Goal: Task Accomplishment & Management: Manage account settings

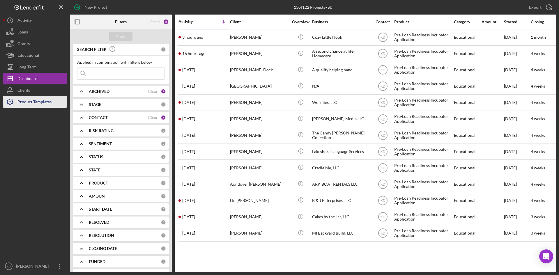
click at [37, 105] on div "Product Templates" at bounding box center [34, 102] width 34 height 13
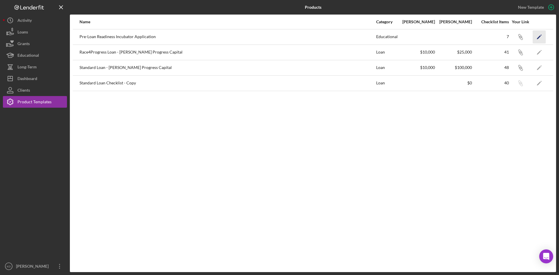
click at [541, 36] on icon "Icon/Edit" at bounding box center [539, 36] width 13 height 13
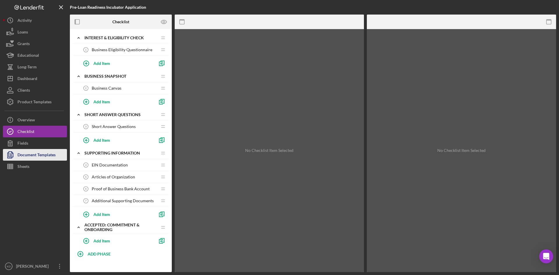
click at [40, 154] on div "Document Templates" at bounding box center [36, 155] width 38 height 13
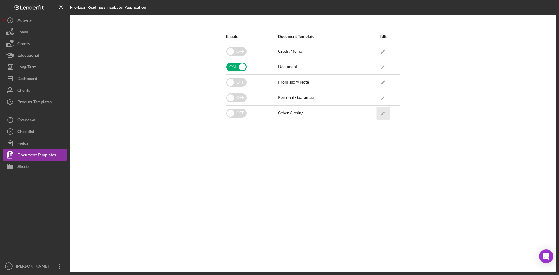
click at [381, 114] on icon "Icon/Edit" at bounding box center [383, 113] width 13 height 13
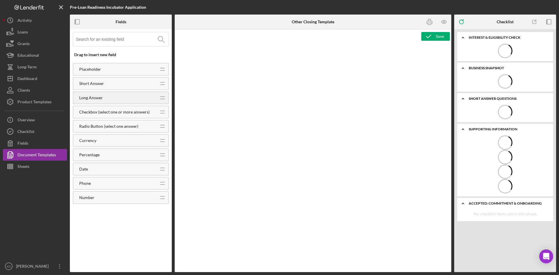
type textarea "<p>Copy and paste, or create, your closing document here.</p>"
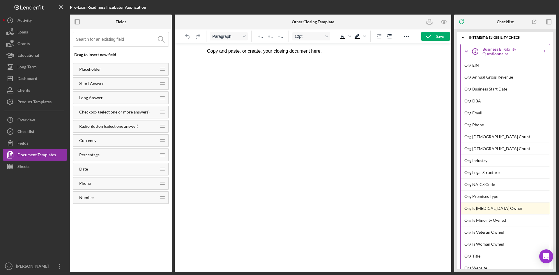
click at [141, 42] on input at bounding box center [122, 39] width 93 height 14
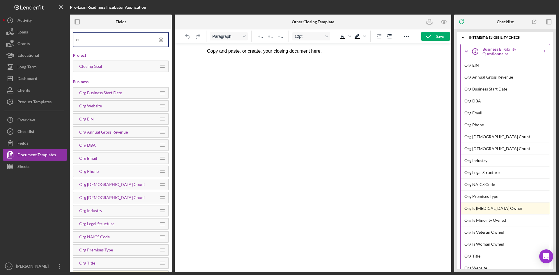
type input "si"
click at [156, 39] on icon at bounding box center [161, 40] width 15 height 15
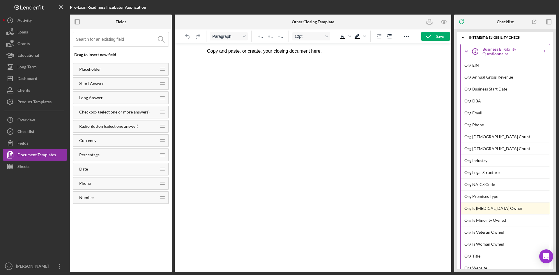
click at [258, 59] on html "Copy and paste, or create, your closing document here." at bounding box center [312, 51] width 221 height 16
click at [242, 59] on html "Copy and paste, or create, your closing document here." at bounding box center [312, 51] width 221 height 16
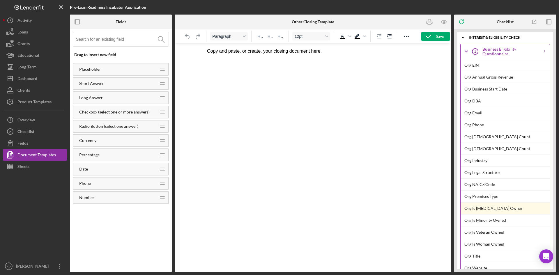
click at [223, 59] on html "Copy and paste, or create, your closing document here." at bounding box center [312, 51] width 221 height 16
click at [255, 52] on p "Copy and paste, or create, your closing document here." at bounding box center [313, 51] width 212 height 6
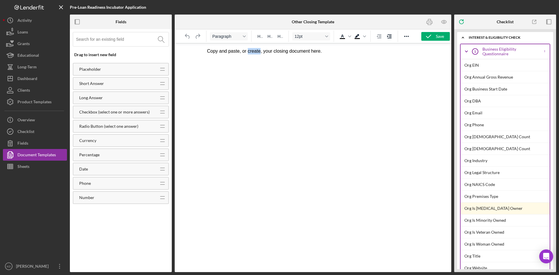
click at [255, 52] on p "Copy and paste, or create, your closing document here." at bounding box center [313, 51] width 212 height 6
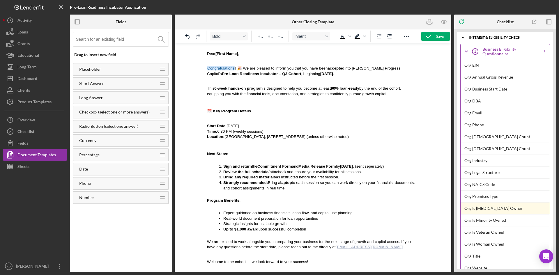
click at [238, 52] on span "[First Name]" at bounding box center [227, 54] width 23 height 4
click at [217, 54] on div "Dear ," at bounding box center [313, 52] width 212 height 8
click at [117, 40] on input at bounding box center [122, 39] width 93 height 14
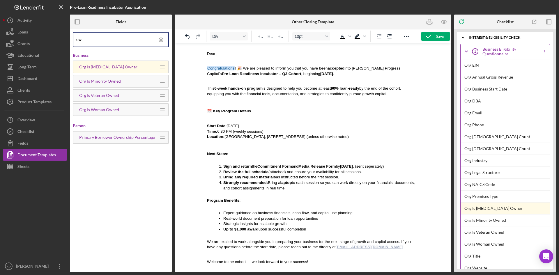
type input "o"
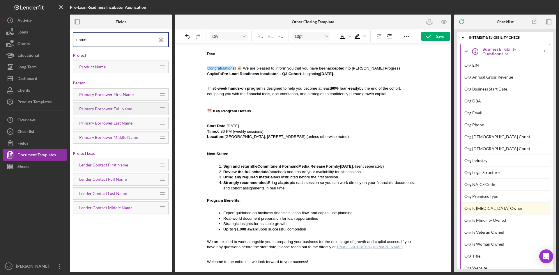
type input "name"
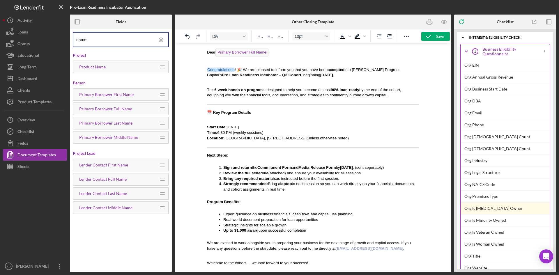
scroll to position [14, 0]
drag, startPoint x: 421, startPoint y: 190, endPoint x: 627, endPoint y: 255, distance: 216.1
click at [391, 257] on body "Dear Primary Borrower Full Name , Congratulations ! 🎉 We are pleased to inform …" at bounding box center [313, 155] width 212 height 221
click at [161, 40] on icon at bounding box center [161, 39] width 1 height 1
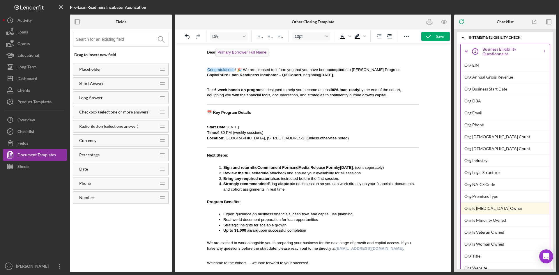
click at [207, 54] on html "Dear Primary Borrower Full Name , Congratulations ! 🎉 We are pleased to inform …" at bounding box center [312, 157] width 221 height 232
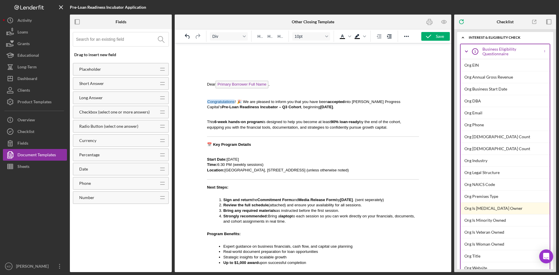
click at [211, 61] on body "Dear Primary Borrower Full Name , Congratulations ! 🎉 We are pleased to inform …" at bounding box center [313, 173] width 212 height 250
click at [210, 57] on body "Dear Primary Borrower Full Name , Congratulations ! 🎉 We are pleased to inform …" at bounding box center [313, 173] width 212 height 250
click at [212, 70] on div "Rich Text Area. Press ALT-0 for help." at bounding box center [313, 67] width 212 height 8
click at [222, 73] on body "Dear ﻿ Primary Borrower Full Name , Congratulations ! 🎉 We are pleased to infor…" at bounding box center [313, 173] width 212 height 250
click at [239, 59] on body "Dear ﻿ Primary Borrower Full Name , Congratulations ! 🎉 We are pleased to infor…" at bounding box center [313, 173] width 212 height 250
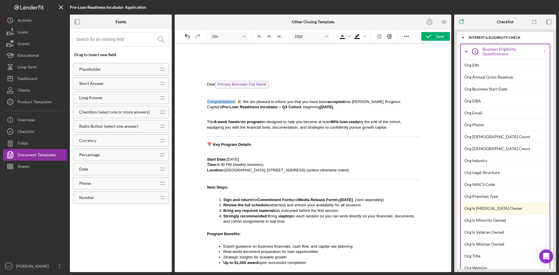
click at [214, 68] on div "Rich Text Area. Press ALT-0 for help." at bounding box center [313, 67] width 212 height 8
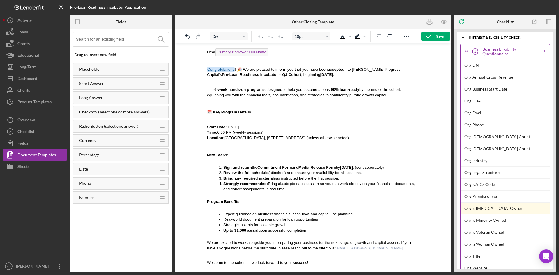
scroll to position [43, 0]
click at [328, 263] on div "Welcome to the cohort — we look forward to your success!" at bounding box center [313, 262] width 212 height 8
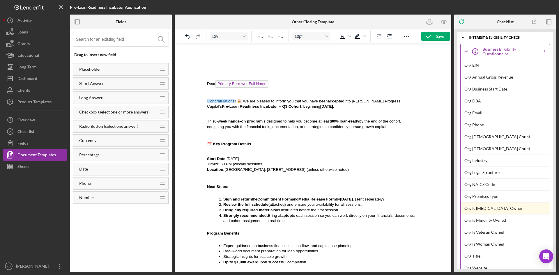
scroll to position [0, 0]
click at [231, 66] on div "Rich Text Area. Press ALT-0 for help." at bounding box center [313, 67] width 212 height 8
click at [431, 36] on icon "button" at bounding box center [429, 36] width 15 height 15
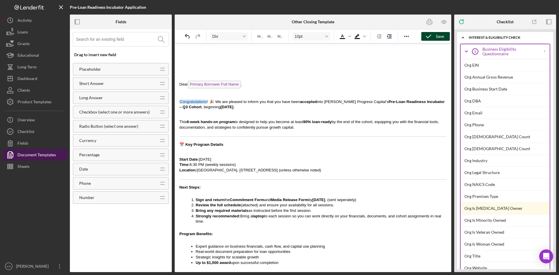
click at [47, 154] on div "Document Templates" at bounding box center [36, 155] width 38 height 13
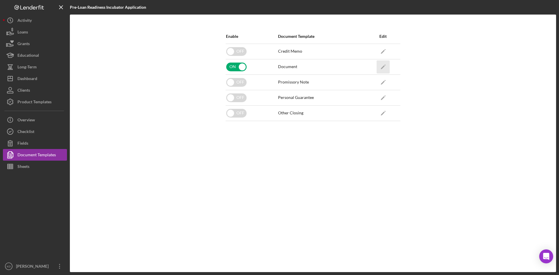
click at [383, 62] on icon "Icon/Edit" at bounding box center [383, 66] width 13 height 13
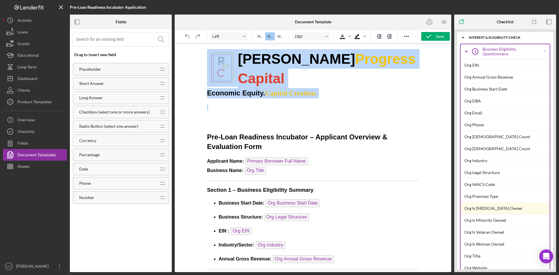
drag, startPoint x: 401, startPoint y: 80, endPoint x: 214, endPoint y: 59, distance: 189.1
copy body "[PERSON_NAME] Progress Capital Economic Equity. Capital Creation."
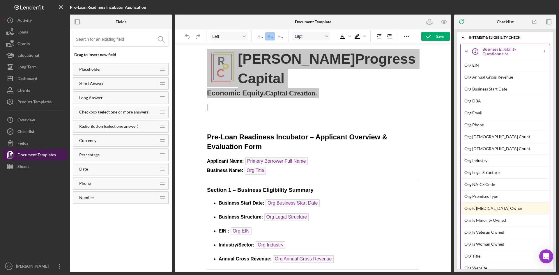
click at [51, 154] on div "Document Templates" at bounding box center [36, 155] width 38 height 13
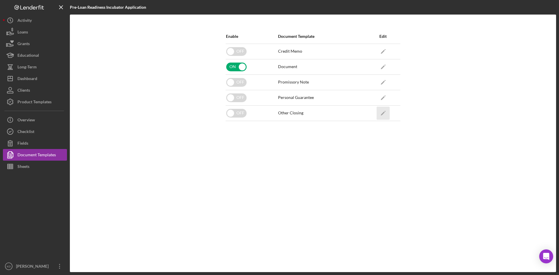
click at [382, 113] on icon "Icon/Edit" at bounding box center [383, 113] width 13 height 13
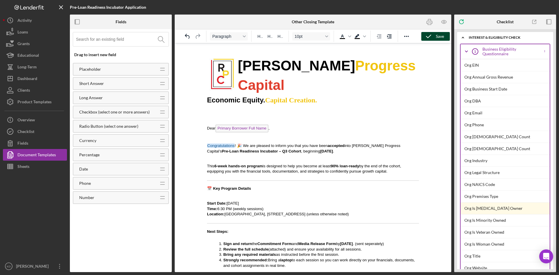
click at [438, 37] on div "Save" at bounding box center [440, 36] width 8 height 9
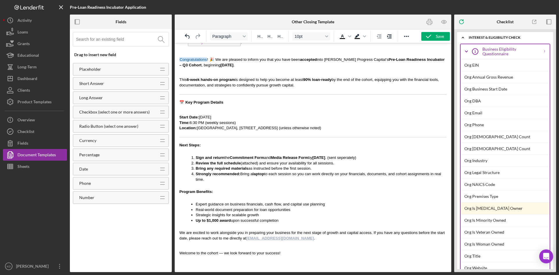
scroll to position [71, 0]
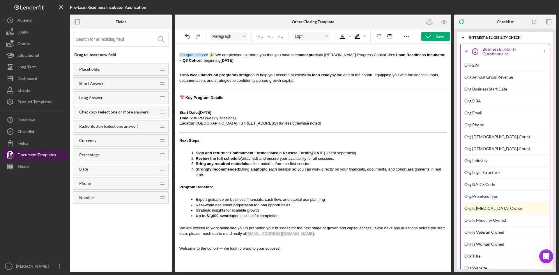
click at [36, 156] on div "Document Templates" at bounding box center [36, 155] width 38 height 13
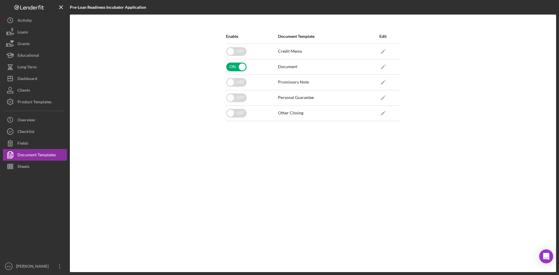
click at [304, 216] on div "Enable Document Template Edit OFF Credit Memo Icon/Edit ON Document Icon/Edit O…" at bounding box center [313, 143] width 181 height 229
click at [386, 110] on icon "Icon/Edit" at bounding box center [383, 113] width 13 height 13
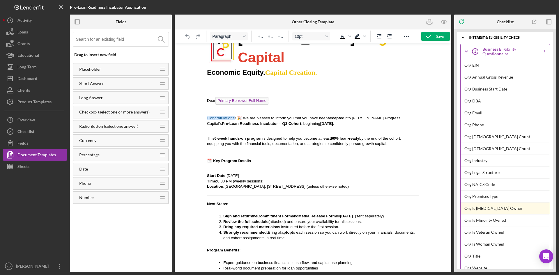
scroll to position [82, 0]
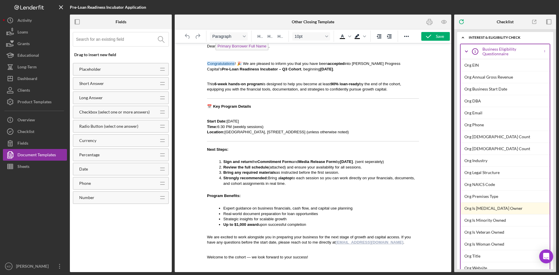
click at [334, 252] on div "Welcome to the cohort — we look forward to your success!" at bounding box center [313, 256] width 212 height 8
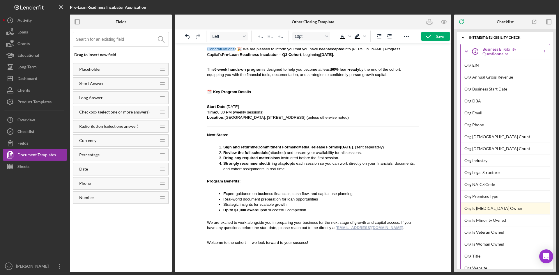
click at [401, 145] on li "Sign and return the Commitment Form and Media Release Form by [DATE] . (sent se…" at bounding box center [321, 148] width 196 height 6
click at [259, 145] on li "Sign and return the Commitment Form and Media Release Form by [DATE] . (sent se…" at bounding box center [321, 148] width 196 height 6
click at [253, 145] on li "Sign and return the attched Commitment Form and Media Release Form by [DATE] . …" at bounding box center [321, 148] width 196 height 6
click at [394, 24] on div at bounding box center [405, 22] width 92 height 15
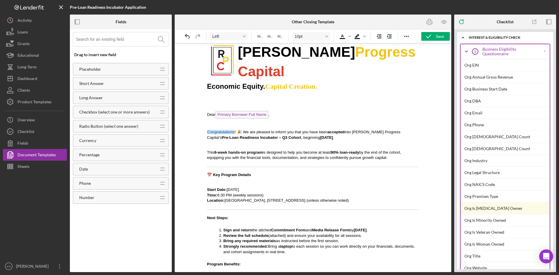
scroll to position [0, 0]
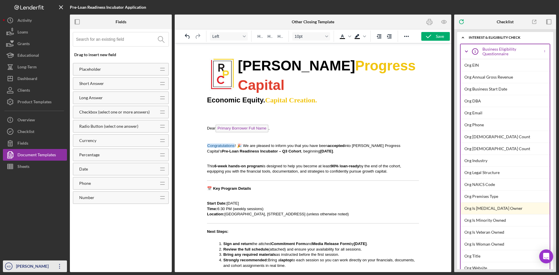
click at [60, 267] on icon "Icon/Overflow" at bounding box center [59, 266] width 15 height 15
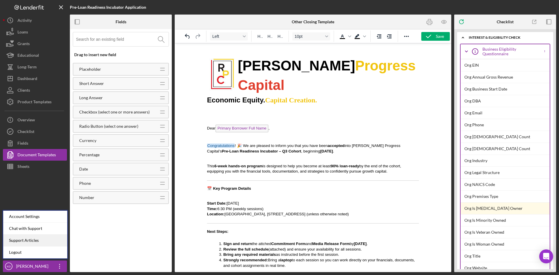
click at [44, 240] on link "Support Articles" at bounding box center [35, 241] width 64 height 12
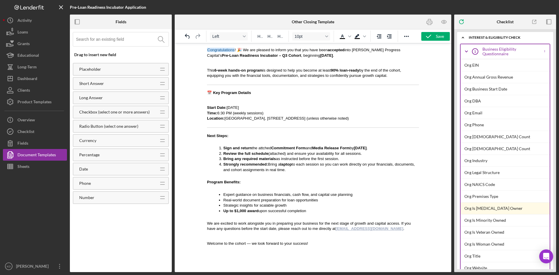
scroll to position [97, 0]
click at [337, 239] on body "[PERSON_NAME] Progress Capital Economic Equity. Capital Creation. Dear Primary …" at bounding box center [313, 113] width 212 height 324
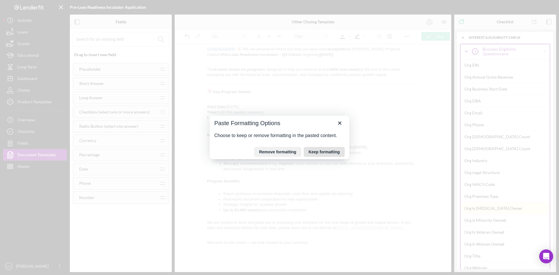
click at [330, 153] on button "Keep formatting" at bounding box center [324, 152] width 41 height 10
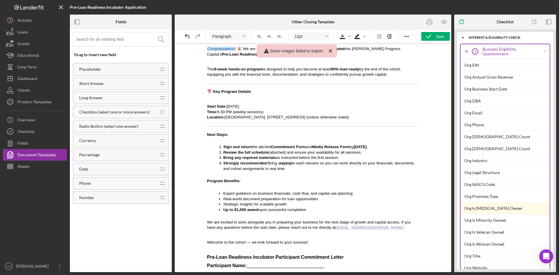
scroll to position [29, 0]
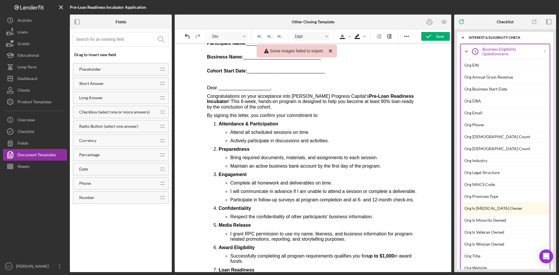
scroll to position [350, 0]
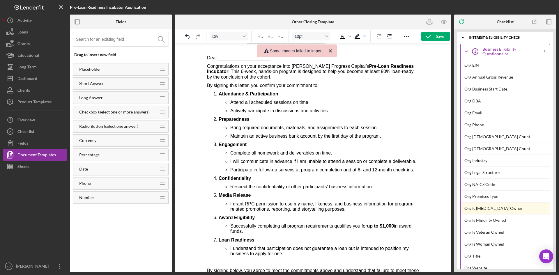
drag, startPoint x: 285, startPoint y: 170, endPoint x: 289, endPoint y: 169, distance: 3.5
click at [288, 170] on span "Participate in follow-up surveys at program completion and at 6- and 12-month c…" at bounding box center [322, 170] width 184 height 5
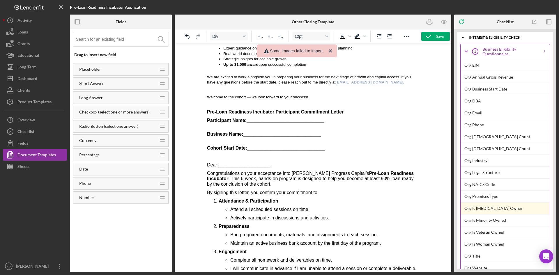
scroll to position [233, 0]
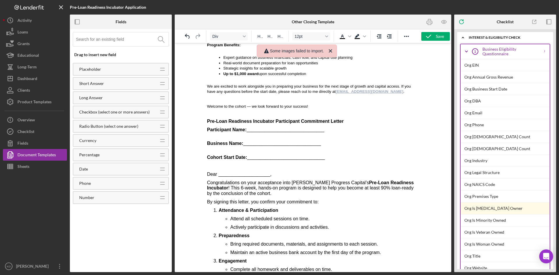
click at [349, 119] on p "Pre-Loan Readiness Incubator Participant Commitment Letter" at bounding box center [313, 121] width 212 height 5
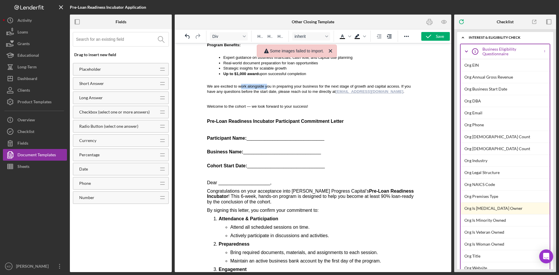
drag, startPoint x: 244, startPoint y: 69, endPoint x: 273, endPoint y: 73, distance: 29.6
click at [273, 81] on div "We are excited to work alongside you in preparing your business for the next st…" at bounding box center [313, 88] width 212 height 14
drag, startPoint x: 234, startPoint y: 116, endPoint x: 253, endPoint y: 125, distance: 20.8
click at [253, 125] on div "Pre-Loan Readiness Incubator Participant Commitment Letter Participant Name: __…" at bounding box center [313, 280] width 212 height 328
click at [198, 121] on div at bounding box center [313, 157] width 277 height 229
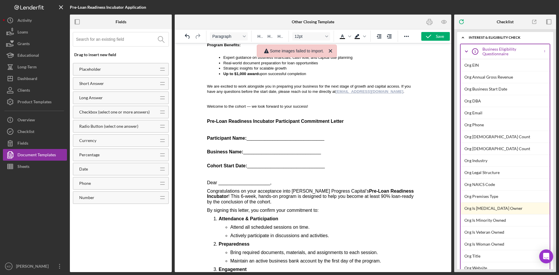
click at [207, 119] on span "Pre-Loan Readiness Incubator Participant Commitment Letter" at bounding box center [275, 121] width 137 height 5
drag, startPoint x: 332, startPoint y: 52, endPoint x: 118, endPoint y: 16, distance: 217.3
click at [332, 52] on icon "Close" at bounding box center [330, 50] width 7 height 7
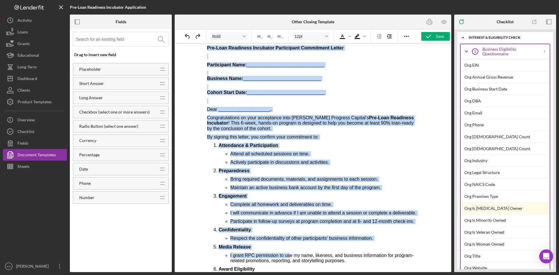
scroll to position [444, 0]
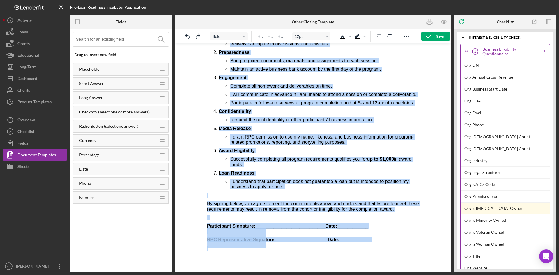
drag, startPoint x: 207, startPoint y: 163, endPoint x: 297, endPoint y: 289, distance: 154.9
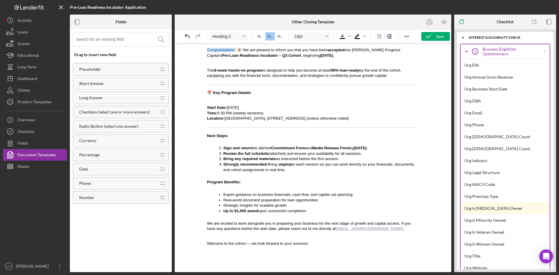
scroll to position [97, 0]
click at [222, 252] on div "Rich Text Area. Press ALT-0 for help." at bounding box center [313, 256] width 212 height 8
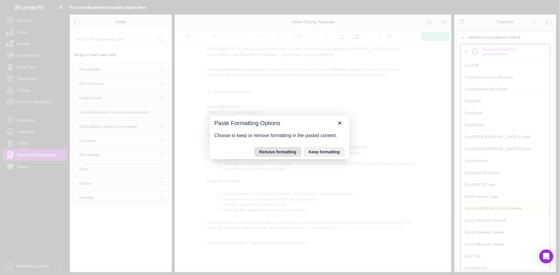
click at [259, 153] on button "Remove formatting" at bounding box center [277, 152] width 47 height 10
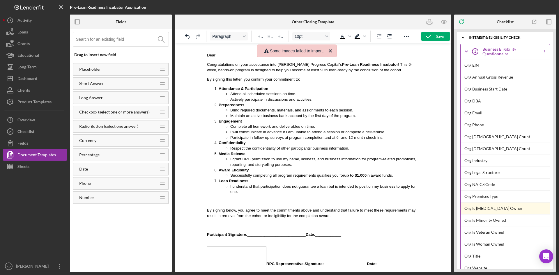
scroll to position [367, 0]
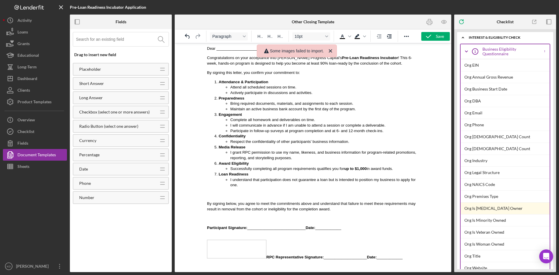
click at [259, 240] on img "Rich Text Area. Press ALT-0 for help." at bounding box center [236, 249] width 59 height 19
drag, startPoint x: 371, startPoint y: 242, endPoint x: 193, endPoint y: 238, distance: 178.0
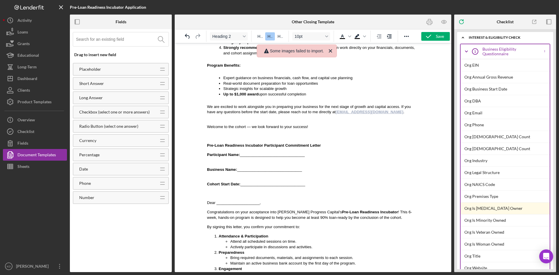
scroll to position [221, 0]
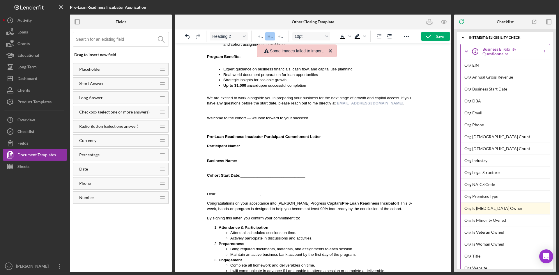
click at [207, 144] on strong "Participant Name:" at bounding box center [223, 146] width 33 height 4
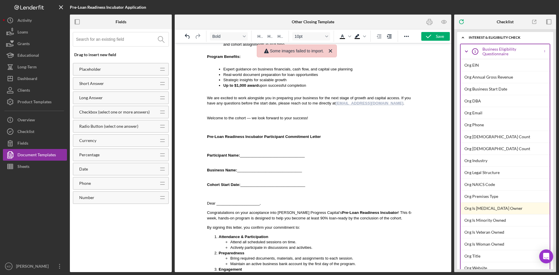
click at [119, 41] on input at bounding box center [122, 39] width 93 height 14
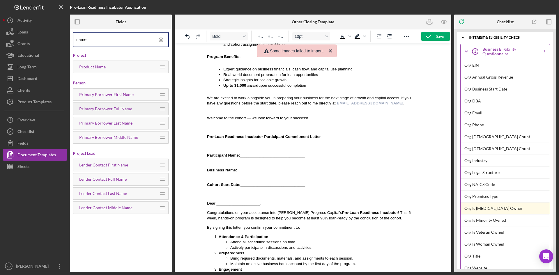
type input "name"
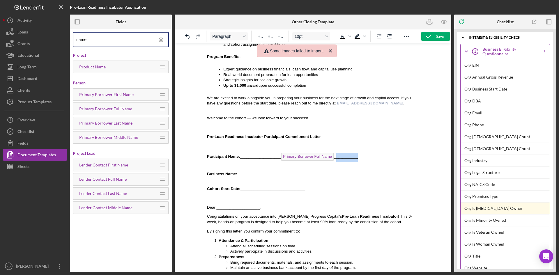
drag, startPoint x: 361, startPoint y: 148, endPoint x: 336, endPoint y: 150, distance: 24.5
click at [336, 153] on p "Participant Name: ___________________ Primary Borrower Full Name ___________" at bounding box center [313, 157] width 212 height 9
drag, startPoint x: 346, startPoint y: 147, endPoint x: 243, endPoint y: 148, distance: 102.8
click at [243, 153] on p "Participant Name: ___________________ Primary Borrower Full Name _" at bounding box center [313, 157] width 212 height 9
drag, startPoint x: 308, startPoint y: 166, endPoint x: 237, endPoint y: 167, distance: 71.4
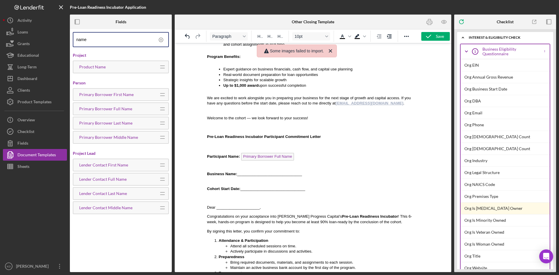
click at [237, 167] on p "Business Name: ______________________________" at bounding box center [313, 171] width 212 height 11
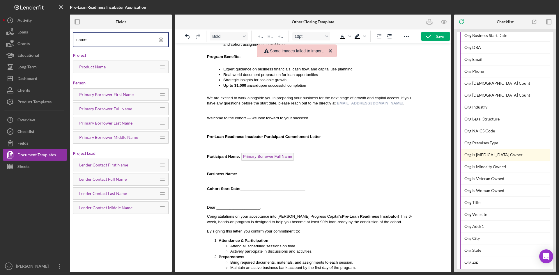
scroll to position [58, 0]
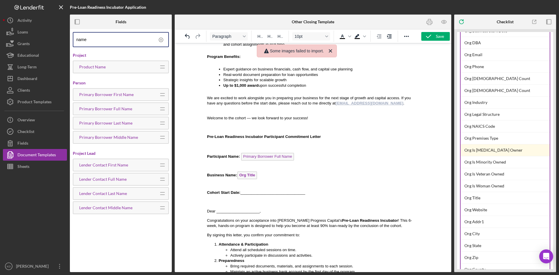
drag, startPoint x: 308, startPoint y: 185, endPoint x: 242, endPoint y: 185, distance: 66.1
click at [242, 185] on p "Cohort Start Date: ______________________________" at bounding box center [313, 190] width 212 height 11
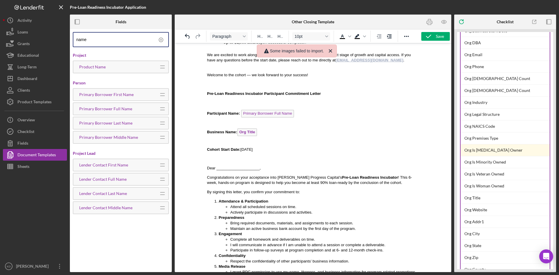
scroll to position [251, 0]
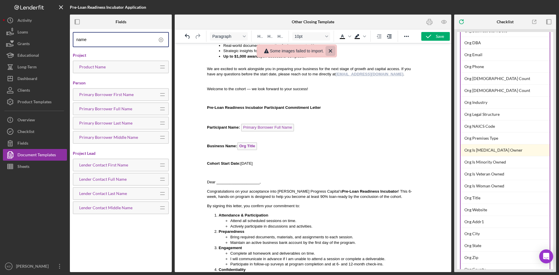
click at [331, 50] on icon "Close" at bounding box center [330, 50] width 3 height 3
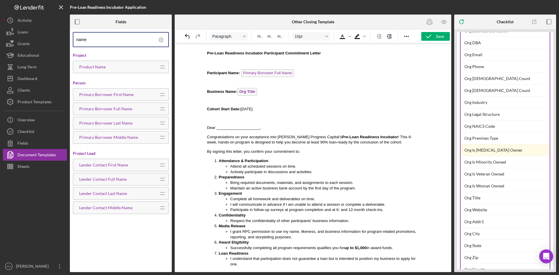
scroll to position [291, 0]
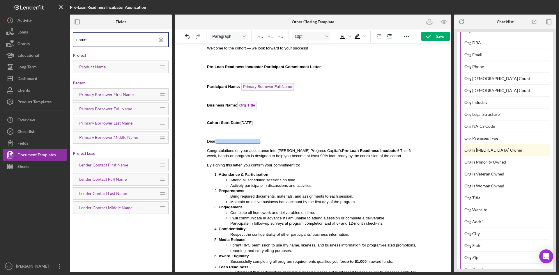
drag, startPoint x: 256, startPoint y: 133, endPoint x: 216, endPoint y: 133, distance: 39.9
click at [216, 139] on p "Dear ____________________," at bounding box center [313, 142] width 212 height 6
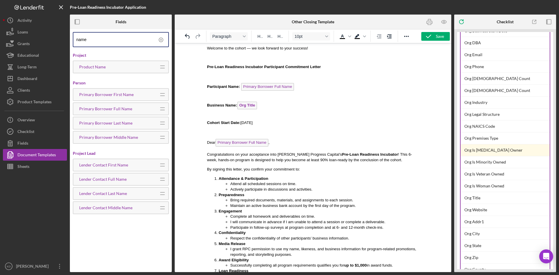
click at [215, 139] on p "Dear Primary Borrower Full Name ," at bounding box center [313, 143] width 212 height 9
click at [321, 139] on p "Dear Primary Borrower Full Name ," at bounding box center [313, 143] width 212 height 9
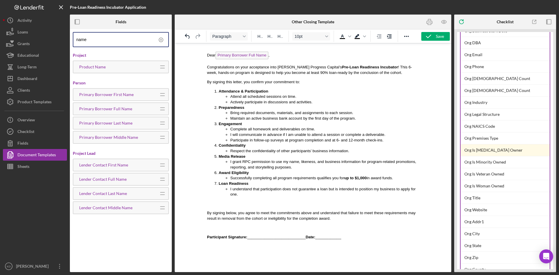
scroll to position [388, 0]
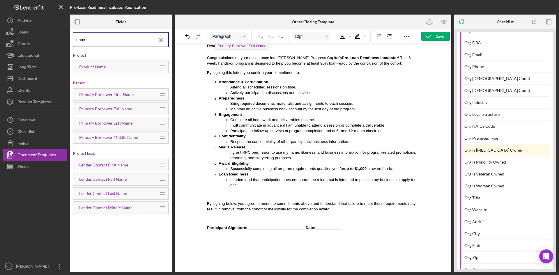
click at [358, 230] on p "Participant Signature: ___________________________ Date: ____________" at bounding box center [313, 230] width 212 height 11
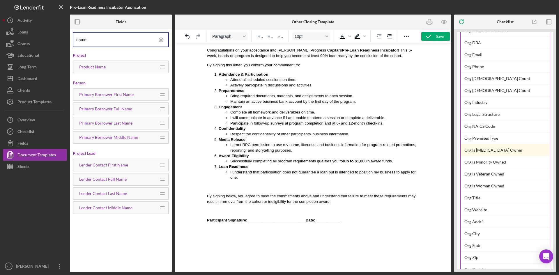
scroll to position [397, 0]
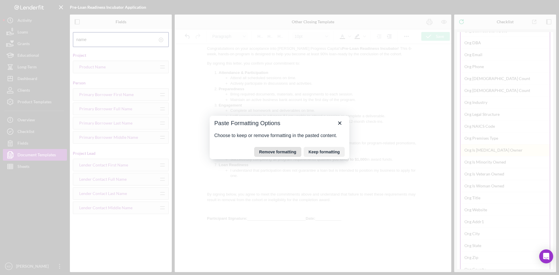
click at [277, 152] on button "Remove formatting" at bounding box center [277, 152] width 47 height 10
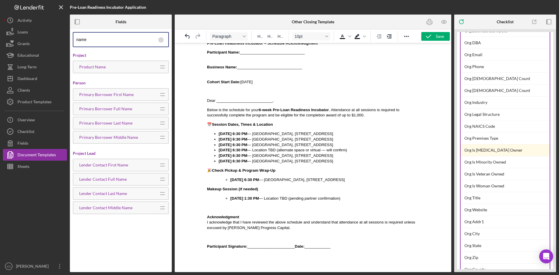
scroll to position [499, 0]
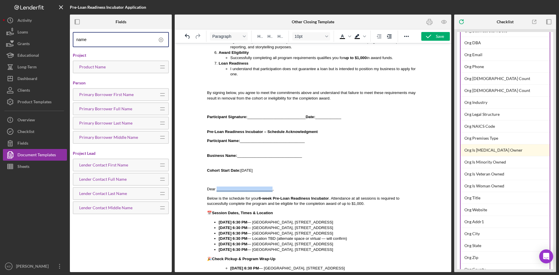
drag, startPoint x: 267, startPoint y: 186, endPoint x: 218, endPoint y: 185, distance: 49.8
click at [218, 187] on p "Dear __________________________," at bounding box center [313, 190] width 212 height 6
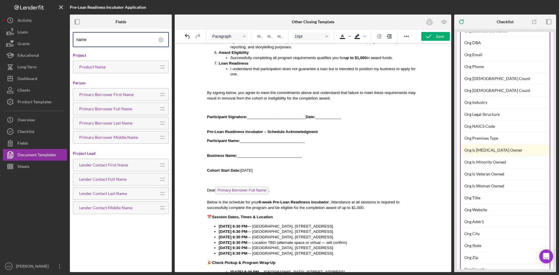
drag, startPoint x: 302, startPoint y: 152, endPoint x: 237, endPoint y: 154, distance: 64.1
click at [237, 154] on p "Business Name: ______________________________" at bounding box center [313, 156] width 212 height 16
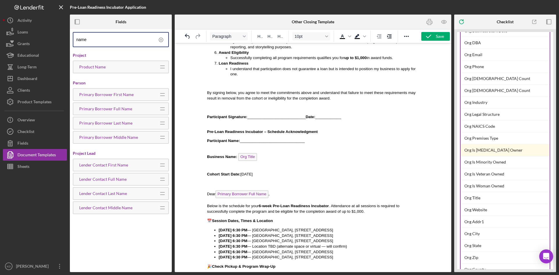
drag, startPoint x: 306, startPoint y: 139, endPoint x: 242, endPoint y: 139, distance: 63.5
click at [242, 139] on p "Participant Name: ______________________________" at bounding box center [313, 141] width 212 height 6
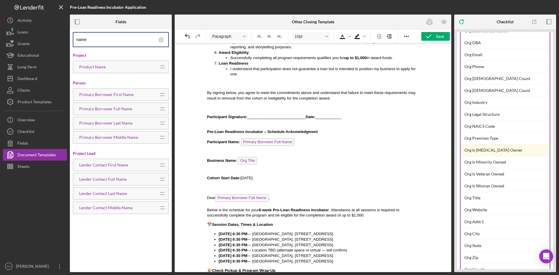
click at [346, 159] on p "Business Name: Org Title ﻿" at bounding box center [313, 162] width 212 height 20
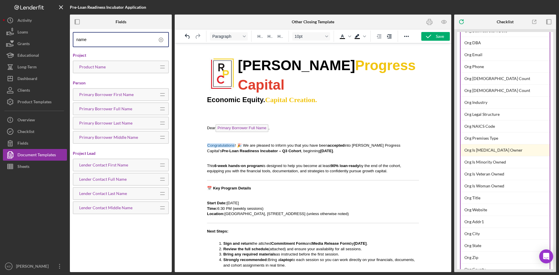
scroll to position [0, 0]
click at [438, 36] on div "Save" at bounding box center [440, 36] width 8 height 9
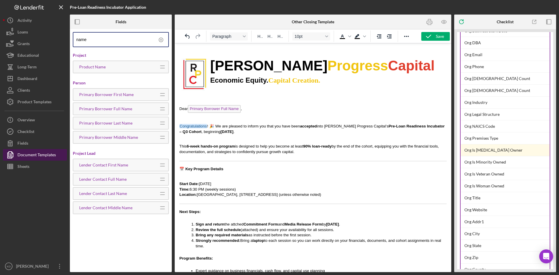
click at [31, 155] on div "Document Templates" at bounding box center [36, 155] width 38 height 13
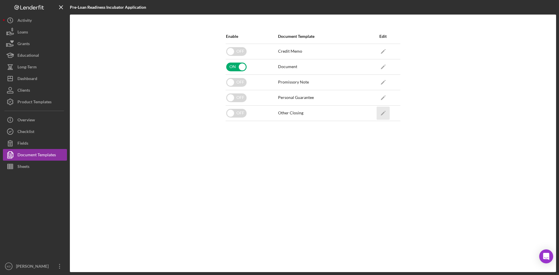
click at [382, 111] on icon "Icon/Edit" at bounding box center [383, 113] width 13 height 13
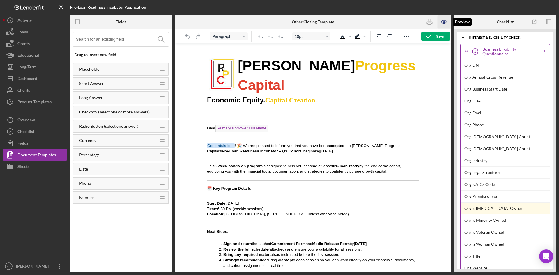
click at [443, 21] on icon "button" at bounding box center [444, 21] width 13 height 13
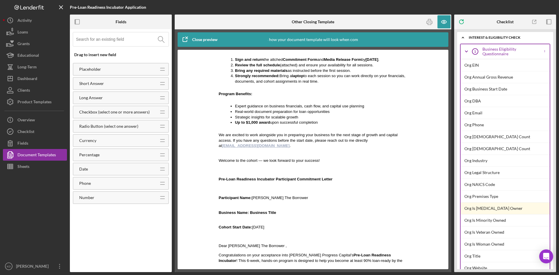
scroll to position [262, 0]
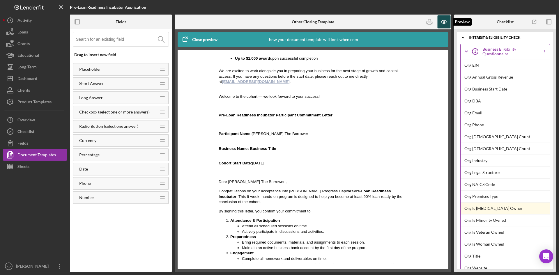
click at [443, 26] on icon "button" at bounding box center [444, 21] width 13 height 13
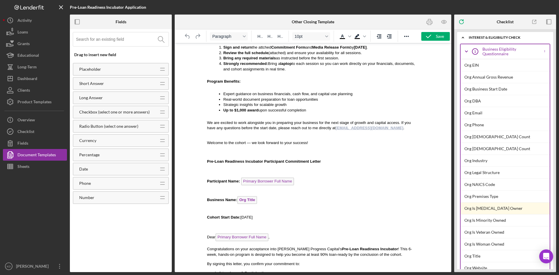
scroll to position [204, 0]
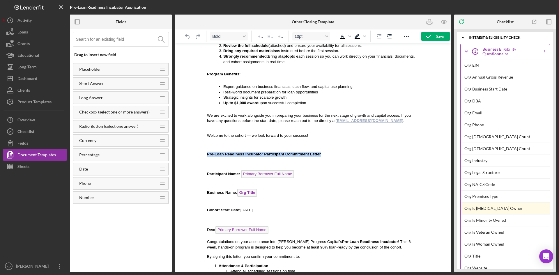
drag, startPoint x: 326, startPoint y: 146, endPoint x: 202, endPoint y: 146, distance: 123.8
click at [202, 146] on html "[PERSON_NAME] Progress Capital Economic Equity. Capital Creation. Dear Primary …" at bounding box center [312, 269] width 221 height 860
click at [329, 37] on div "Font size 10pt" at bounding box center [327, 36] width 5 height 3
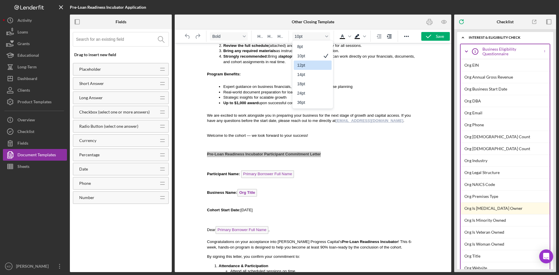
click at [311, 62] on div "12pt" at bounding box center [308, 65] width 23 height 7
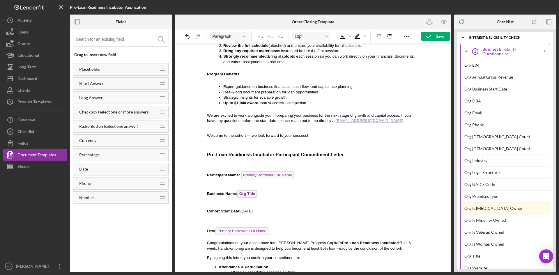
click at [352, 172] on p "Participant Name: Primary Borrower Full Name" at bounding box center [313, 176] width 212 height 9
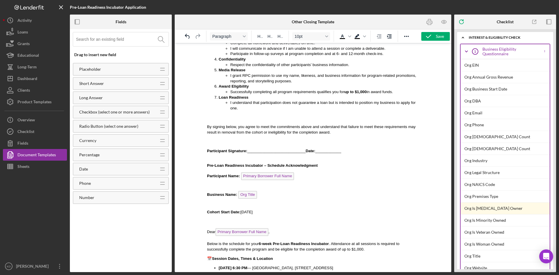
scroll to position [524, 0]
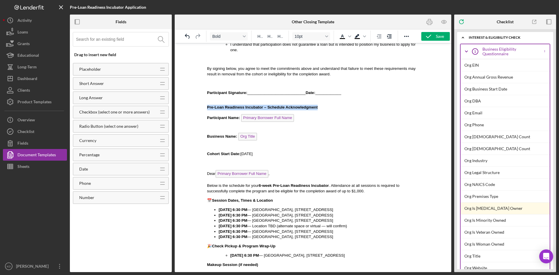
drag, startPoint x: 327, startPoint y: 103, endPoint x: 206, endPoint y: 105, distance: 121.5
click at [329, 40] on button "10pt" at bounding box center [311, 36] width 38 height 8
click at [318, 63] on div "12pt" at bounding box center [308, 65] width 23 height 7
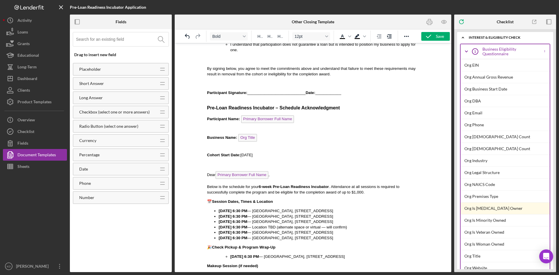
click at [374, 116] on p "Participant Name: Primary Borrower Full Name ﻿" at bounding box center [313, 119] width 212 height 9
click at [358, 107] on p "Pre-Loan Readiness Incubator – Schedule Acknowledgment" at bounding box center [313, 108] width 212 height 6
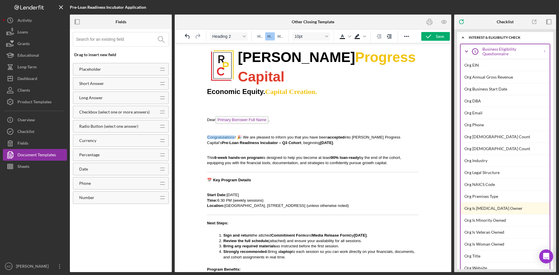
scroll to position [0, 0]
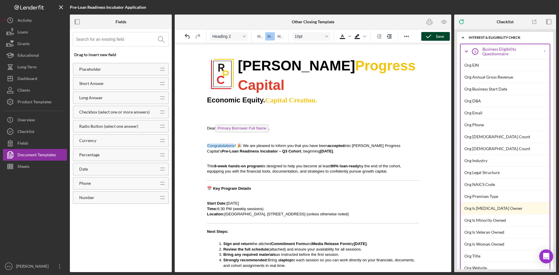
click at [446, 37] on button "Save" at bounding box center [436, 36] width 29 height 9
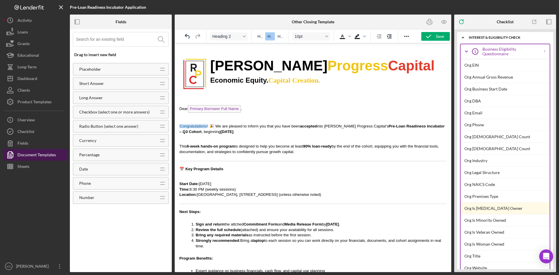
click at [40, 155] on div "Document Templates" at bounding box center [36, 155] width 38 height 13
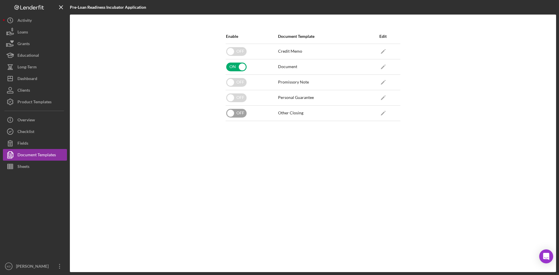
click at [233, 114] on input "checkbox" at bounding box center [236, 113] width 20 height 9
checkbox input "true"
click at [246, 180] on div "Enable Document Template Edit OFF Credit Memo Icon/Edit ON Document Icon/Edit O…" at bounding box center [313, 143] width 181 height 229
click at [34, 81] on div "Dashboard" at bounding box center [27, 79] width 20 height 13
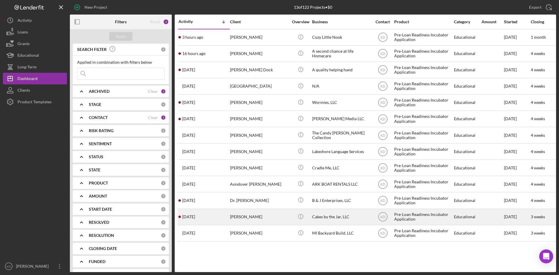
click at [259, 220] on div "[PERSON_NAME]" at bounding box center [259, 216] width 58 height 15
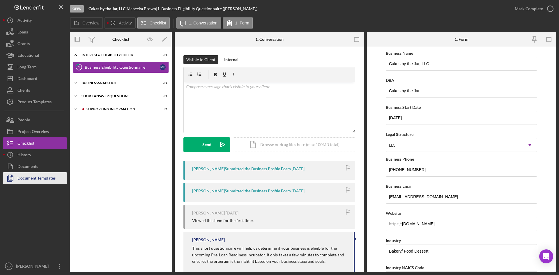
click at [34, 181] on div "Document Templates" at bounding box center [36, 178] width 38 height 13
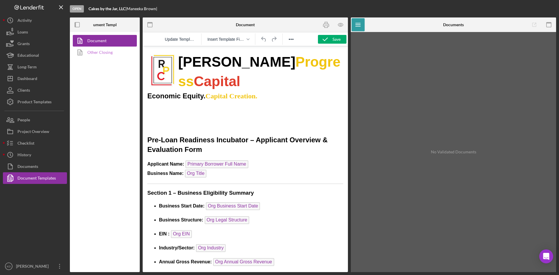
click at [93, 53] on link "Other Closing" at bounding box center [103, 53] width 61 height 12
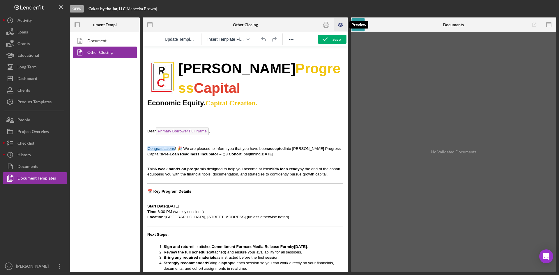
click at [339, 25] on icon "button" at bounding box center [340, 24] width 13 height 13
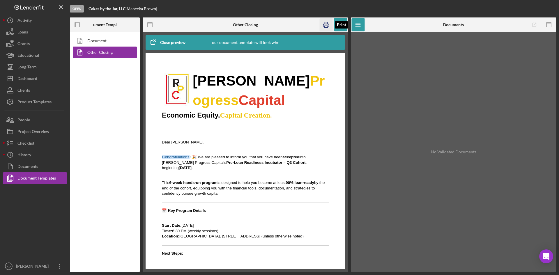
click at [326, 26] on icon "button" at bounding box center [326, 24] width 13 height 13
click at [163, 142] on div "Dear [PERSON_NAME]," at bounding box center [245, 141] width 167 height 8
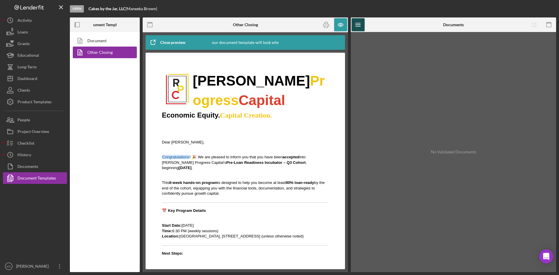
click at [357, 27] on icon "Icon/Menu" at bounding box center [358, 24] width 13 height 13
click at [327, 25] on icon "button" at bounding box center [326, 24] width 13 height 13
click at [41, 169] on button "Documents" at bounding box center [35, 167] width 64 height 12
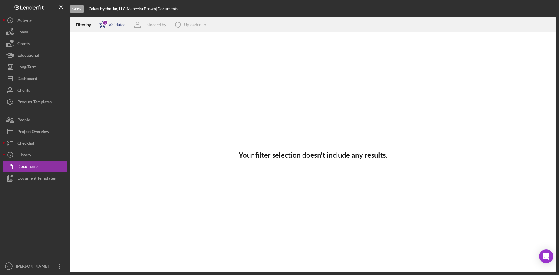
click at [111, 27] on div "Validated" at bounding box center [117, 24] width 17 height 5
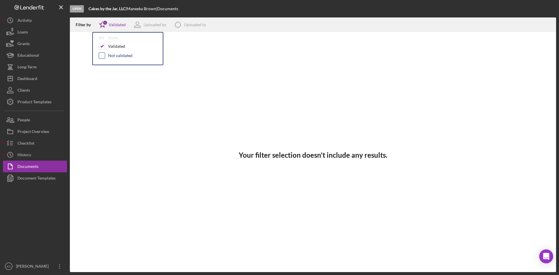
click at [100, 57] on input "checkbox" at bounding box center [102, 56] width 6 height 6
checkbox input "true"
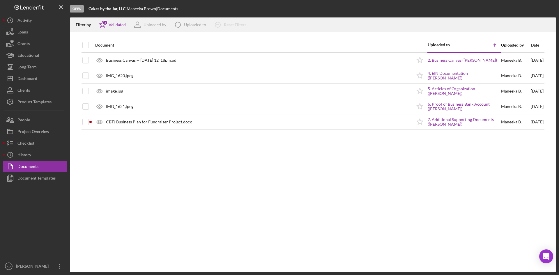
click at [323, 28] on div "Filter by Icon/Star 2 Validated Uploaded by Icon/Product Uploaded to Icon/Clear…" at bounding box center [313, 24] width 486 height 15
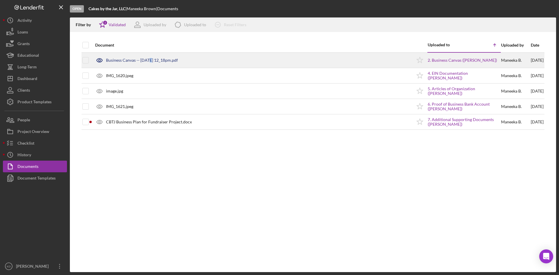
click at [150, 61] on div "Business Canvas -- [DATE] 12_18pm.pdf" at bounding box center [142, 60] width 72 height 5
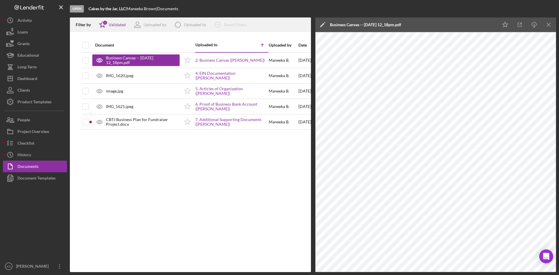
click at [242, 186] on div "Document Uploaded to Icon/Table Sort Arrow Uploaded by Date Business Canvas -- …" at bounding box center [190, 155] width 241 height 235
click at [34, 156] on button "Icon/History History" at bounding box center [35, 155] width 64 height 12
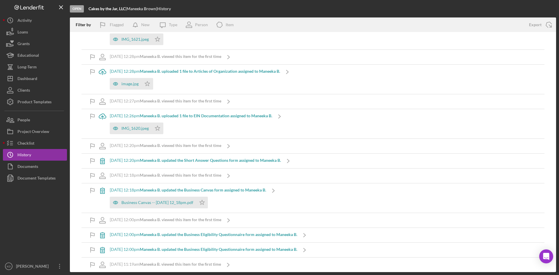
scroll to position [62, 0]
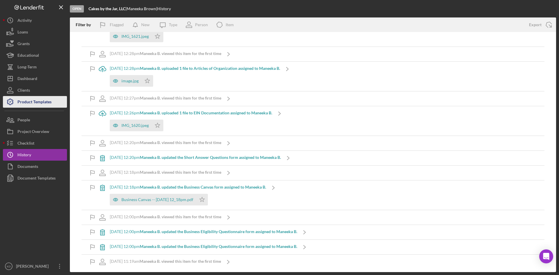
click at [36, 106] on div "Product Templates" at bounding box center [34, 102] width 34 height 13
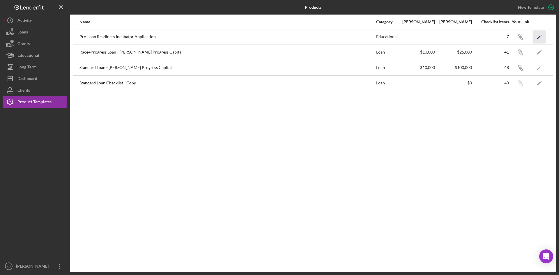
click at [540, 35] on icon "Icon/Edit" at bounding box center [539, 36] width 13 height 13
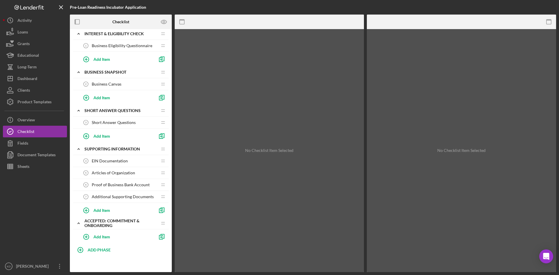
scroll to position [5, 0]
click at [98, 236] on div "Add Item" at bounding box center [102, 235] width 17 height 11
click at [41, 241] on div at bounding box center [35, 216] width 64 height 88
click at [99, 236] on div "Add Item" at bounding box center [102, 235] width 17 height 11
type input "Acceptance"
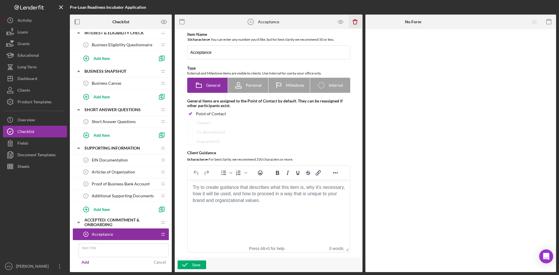
click at [353, 25] on icon "Icon/Delete" at bounding box center [355, 21] width 13 height 13
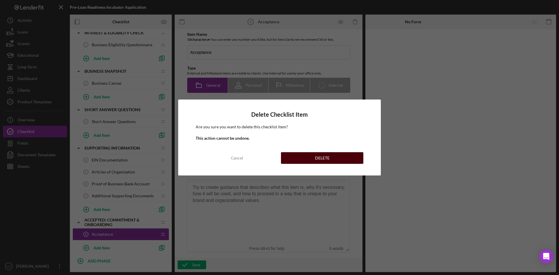
click at [307, 161] on button "DELETE" at bounding box center [322, 158] width 82 height 12
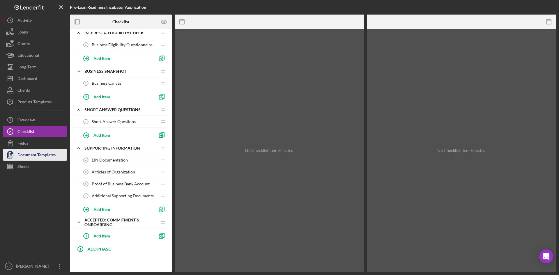
click at [40, 156] on div "Document Templates" at bounding box center [36, 155] width 38 height 13
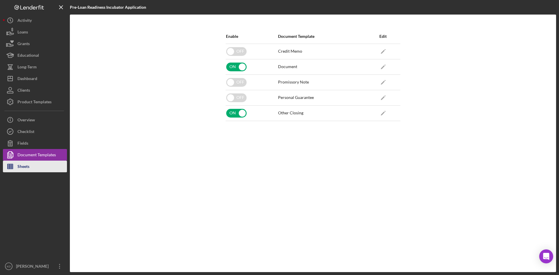
click at [32, 165] on button "Sheets" at bounding box center [35, 167] width 64 height 12
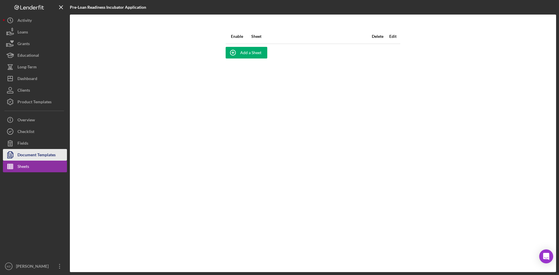
click at [31, 156] on div "Document Templates" at bounding box center [36, 155] width 38 height 13
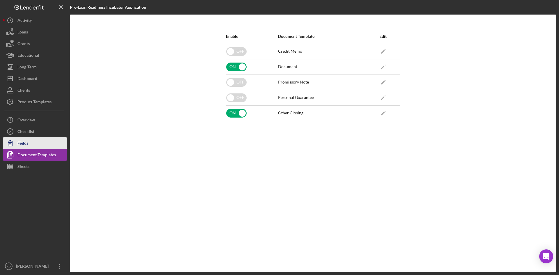
click at [32, 146] on button "Fields" at bounding box center [35, 144] width 64 height 12
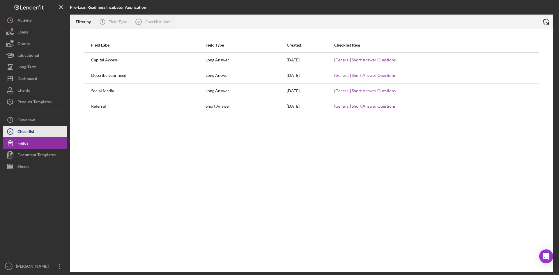
click at [32, 134] on div "Checklist" at bounding box center [25, 132] width 17 height 13
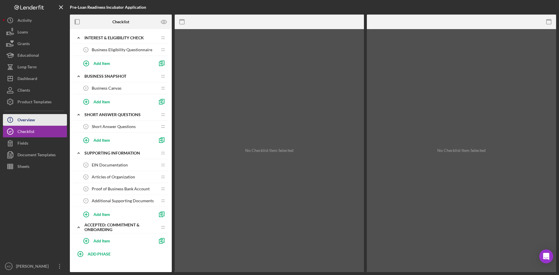
click at [31, 121] on div "Overview" at bounding box center [25, 120] width 17 height 13
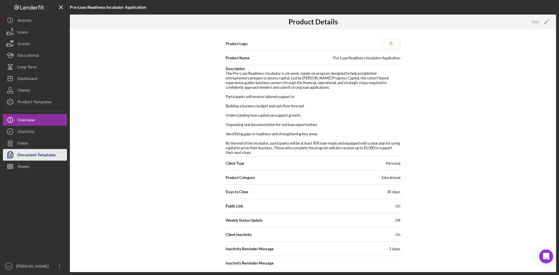
click at [36, 155] on div "Document Templates" at bounding box center [36, 155] width 38 height 13
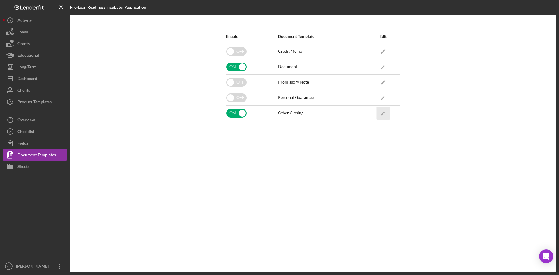
click at [383, 114] on polygon "button" at bounding box center [383, 114] width 4 height 4
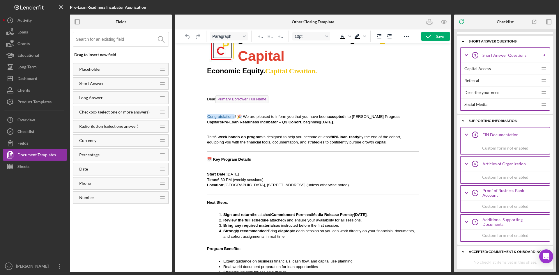
scroll to position [435, 0]
click at [105, 37] on input at bounding box center [122, 39] width 93 height 14
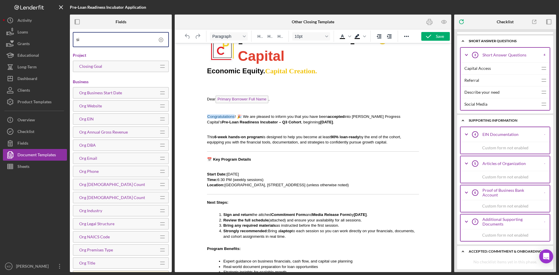
type input "s"
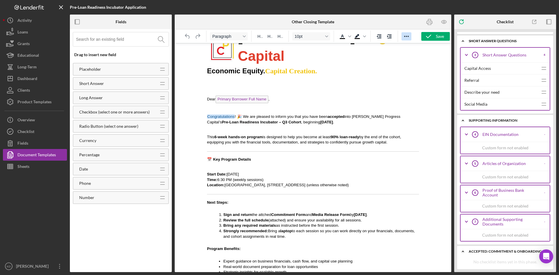
click at [407, 38] on icon "Reveal or hide additional toolbar items" at bounding box center [406, 36] width 7 height 7
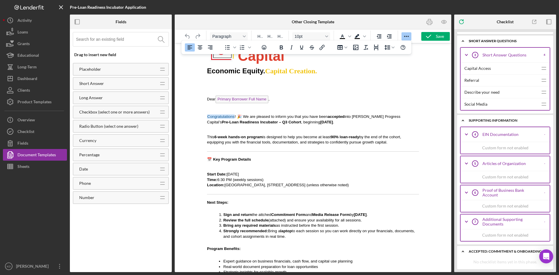
click at [371, 23] on div at bounding box center [405, 22] width 92 height 15
click at [431, 61] on div at bounding box center [313, 157] width 277 height 229
drag, startPoint x: 32, startPoint y: 144, endPoint x: 32, endPoint y: 133, distance: 10.8
click at [32, 144] on button "Fields" at bounding box center [35, 144] width 64 height 12
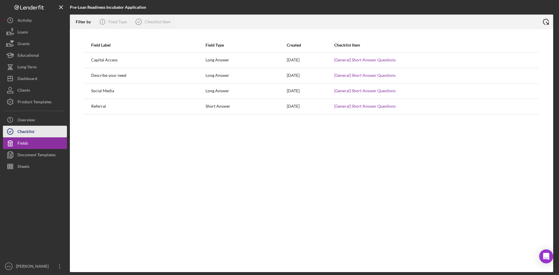
click at [32, 132] on div "Checklist" at bounding box center [25, 132] width 17 height 13
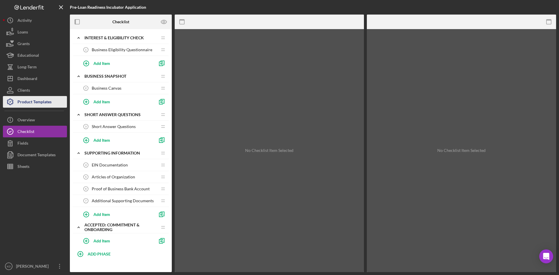
click at [30, 105] on div "Product Templates" at bounding box center [34, 102] width 34 height 13
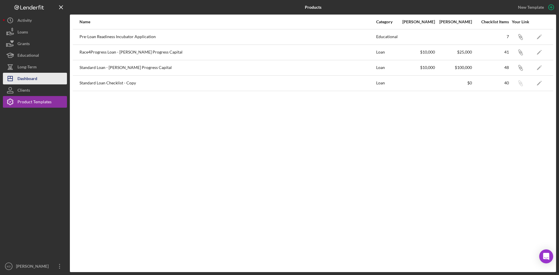
click at [28, 81] on div "Dashboard" at bounding box center [27, 79] width 20 height 13
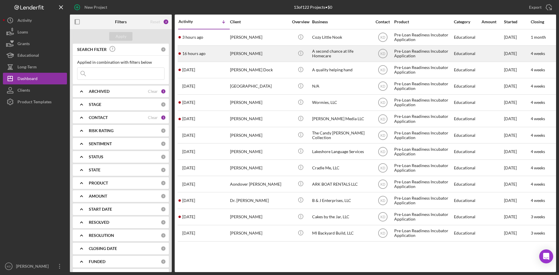
click at [237, 53] on div "[PERSON_NAME]" at bounding box center [259, 53] width 58 height 15
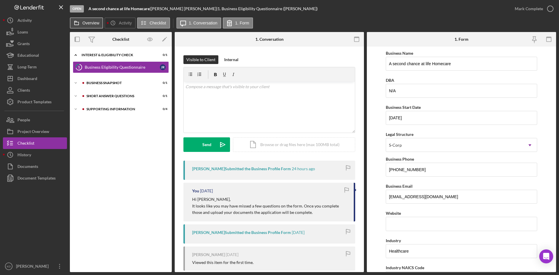
click at [85, 19] on button "Overview" at bounding box center [86, 22] width 33 height 11
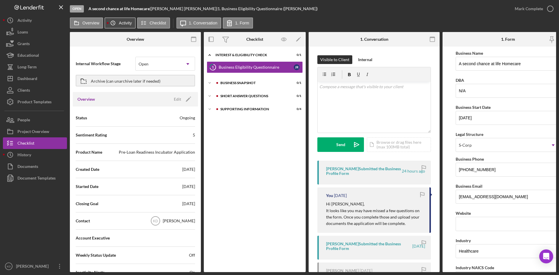
click at [121, 24] on label "Activity" at bounding box center [125, 23] width 13 height 5
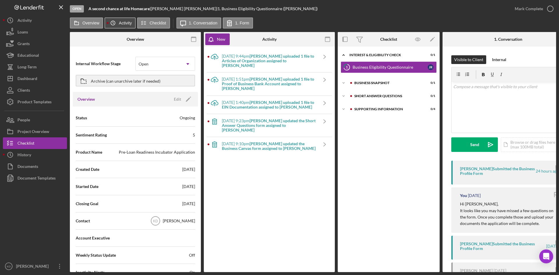
click at [121, 24] on label "Activity" at bounding box center [125, 23] width 13 height 5
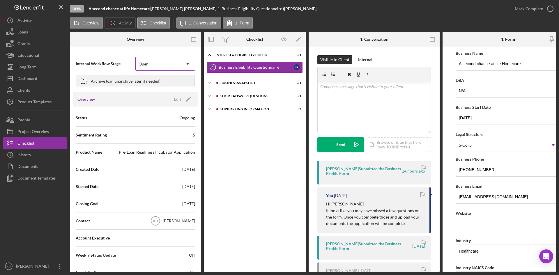
click at [139, 59] on div "Open" at bounding box center [158, 63] width 45 height 13
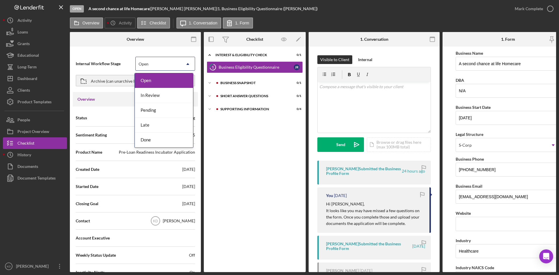
click at [121, 58] on div "Internal Workflow Stage 5 results available. Use Up and Down to choose options,…" at bounding box center [135, 64] width 119 height 15
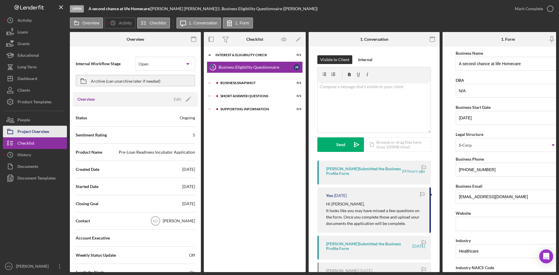
click at [43, 131] on div "Project Overview" at bounding box center [33, 132] width 32 height 13
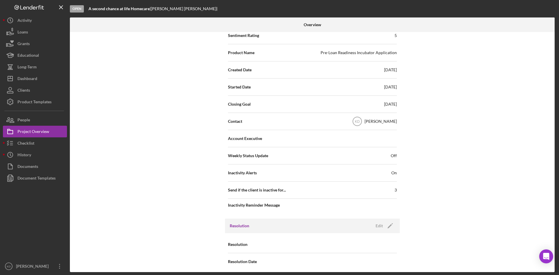
scroll to position [86, 0]
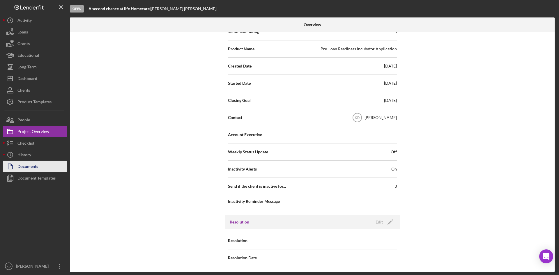
click at [37, 165] on div "Documents" at bounding box center [27, 167] width 21 height 13
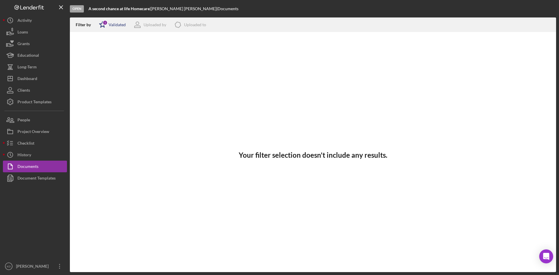
click at [113, 23] on div "Validated" at bounding box center [117, 24] width 17 height 5
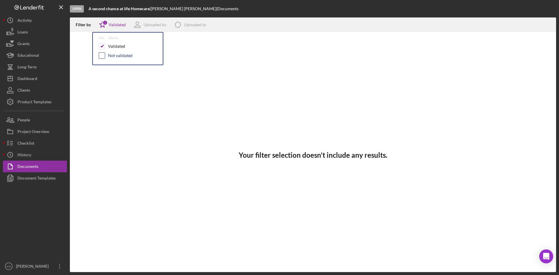
click at [102, 55] on input "checkbox" at bounding box center [102, 56] width 6 height 6
checkbox input "true"
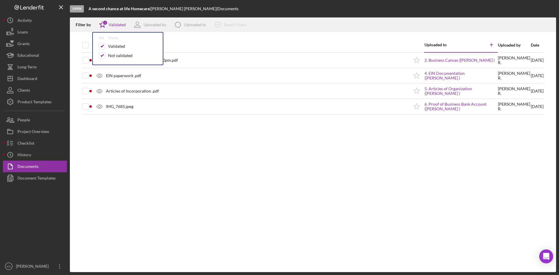
click at [237, 42] on div "Document" at bounding box center [252, 45] width 314 height 14
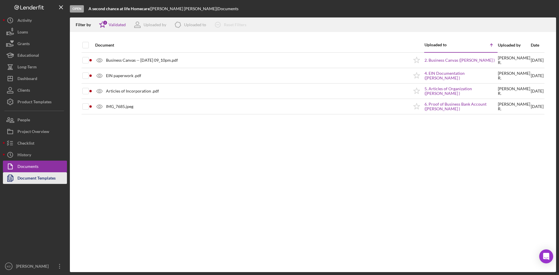
click at [34, 177] on div "Document Templates" at bounding box center [36, 178] width 38 height 13
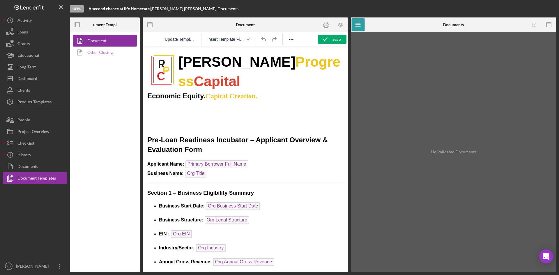
click at [106, 55] on link "Other Closing" at bounding box center [103, 53] width 61 height 12
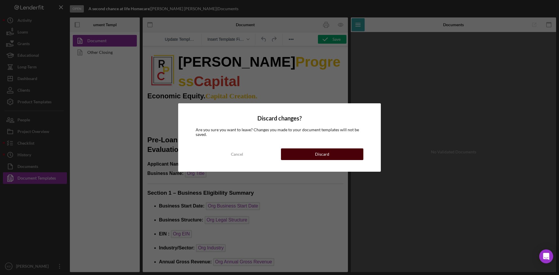
click at [326, 154] on div "Discard" at bounding box center [322, 155] width 14 height 12
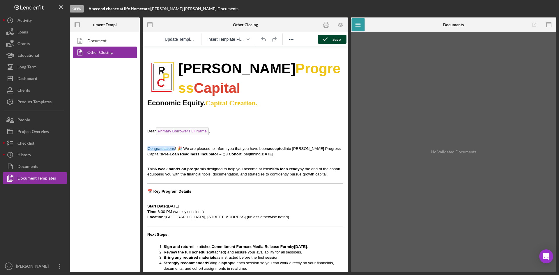
click at [326, 40] on icon "button" at bounding box center [325, 39] width 15 height 15
click at [240, 39] on span "Insert Template Field" at bounding box center [225, 39] width 37 height 5
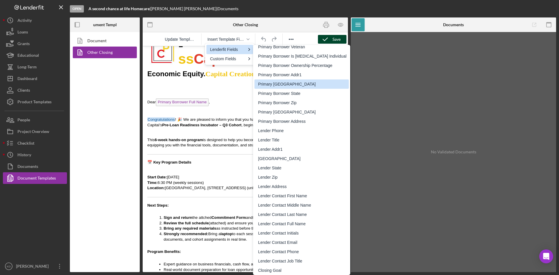
scroll to position [444, 0]
click at [409, 72] on div "No Validated Documents" at bounding box center [454, 152] width 200 height 235
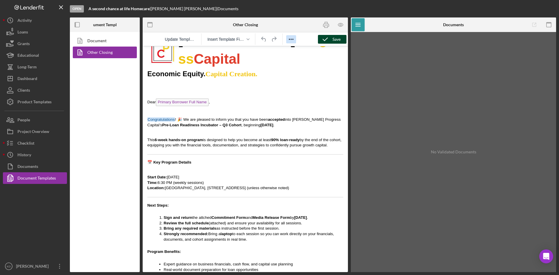
click at [288, 40] on icon "Reveal or hide additional toolbar items" at bounding box center [291, 39] width 7 height 7
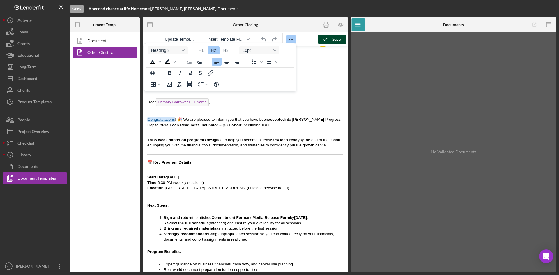
click at [288, 40] on icon "Reveal or hide additional toolbar items" at bounding box center [291, 39] width 7 height 7
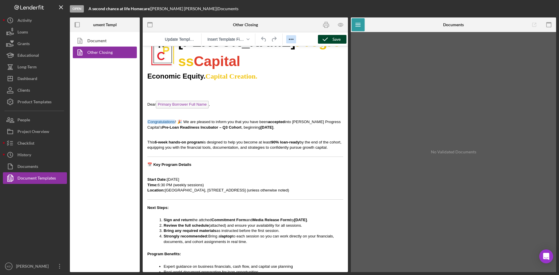
scroll to position [0, 0]
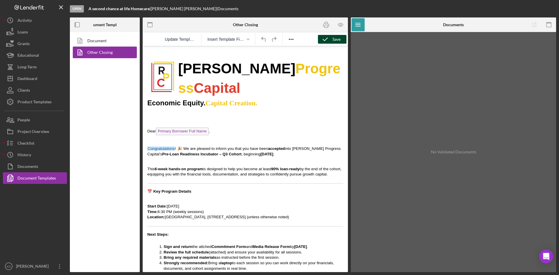
drag, startPoint x: 150, startPoint y: 10, endPoint x: 90, endPoint y: 11, distance: 60.6
click at [90, 11] on div "A second chance at life Homecare |" at bounding box center [120, 8] width 62 height 5
copy b "A second chance at life Homecare"
drag, startPoint x: 328, startPoint y: 26, endPoint x: 92, endPoint y: 75, distance: 241.3
click at [328, 26] on icon "button" at bounding box center [326, 25] width 6 height 2
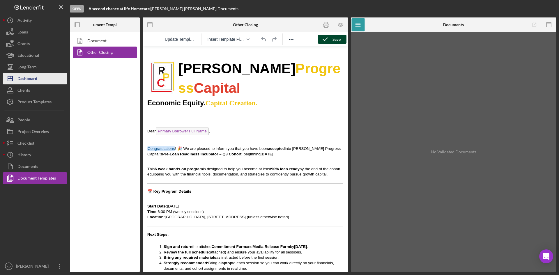
click at [25, 80] on div "Dashboard" at bounding box center [27, 79] width 20 height 13
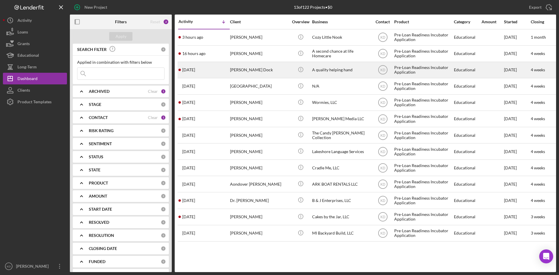
click at [274, 70] on div "[PERSON_NAME] Dock" at bounding box center [259, 69] width 58 height 15
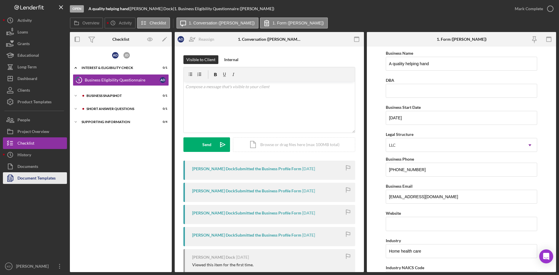
click at [36, 178] on div "Document Templates" at bounding box center [36, 178] width 38 height 13
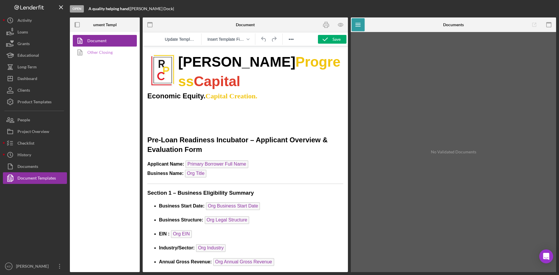
click at [105, 52] on link "Other Closing" at bounding box center [103, 53] width 61 height 12
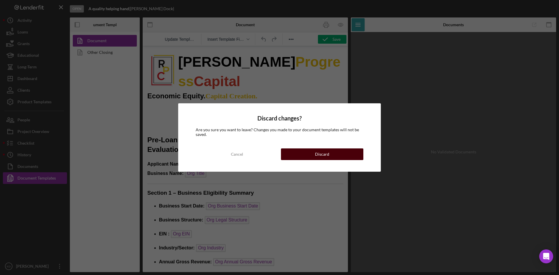
click at [313, 154] on button "Discard" at bounding box center [322, 155] width 82 height 12
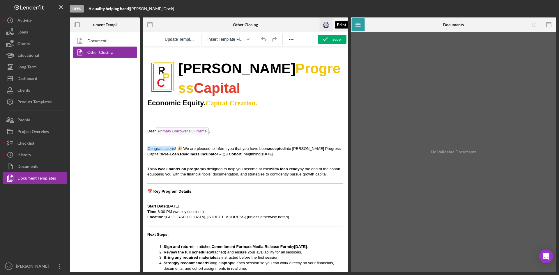
click at [325, 25] on icon "button" at bounding box center [326, 24] width 13 height 13
drag, startPoint x: 130, startPoint y: 8, endPoint x: 89, endPoint y: 9, distance: 40.8
click at [89, 9] on div "A quality helping hand |" at bounding box center [110, 8] width 42 height 5
copy div "A quality helping hand"
click at [329, 25] on icon "button" at bounding box center [326, 25] width 6 height 2
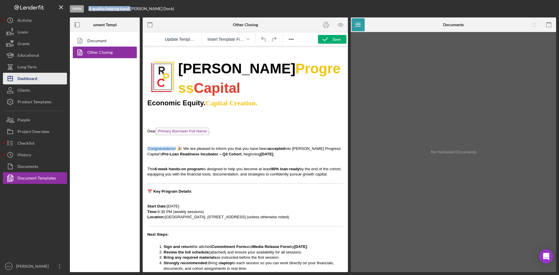
click at [29, 77] on div "Dashboard" at bounding box center [27, 79] width 20 height 13
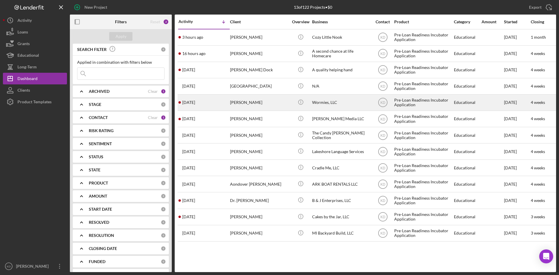
click at [252, 106] on div "[PERSON_NAME]" at bounding box center [259, 102] width 58 height 15
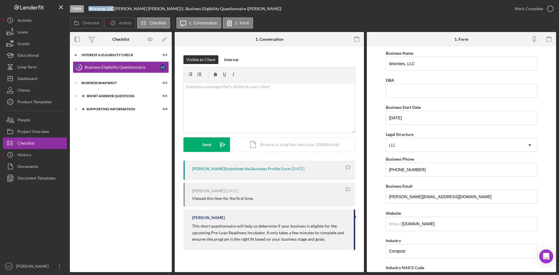
drag, startPoint x: 113, startPoint y: 9, endPoint x: 90, endPoint y: 8, distance: 23.3
click at [90, 8] on b "Wormies, LLC" at bounding box center [101, 8] width 25 height 5
copy b "Wormies, LLC"
click at [49, 178] on div "Document Templates" at bounding box center [36, 178] width 38 height 13
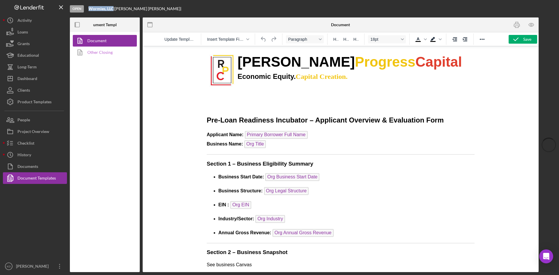
click at [89, 50] on link "Other Closing" at bounding box center [103, 53] width 61 height 12
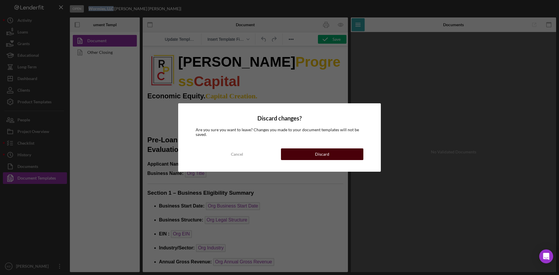
click at [324, 149] on div "Discard" at bounding box center [322, 155] width 14 height 12
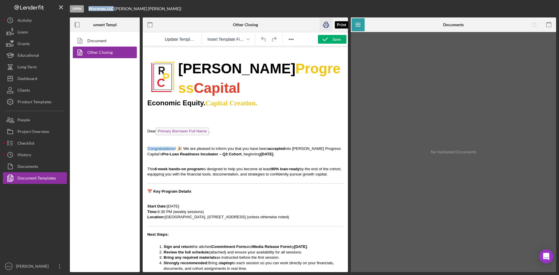
click at [325, 24] on icon "button" at bounding box center [326, 25] width 6 height 2
click at [25, 80] on div "Dashboard" at bounding box center [27, 79] width 20 height 13
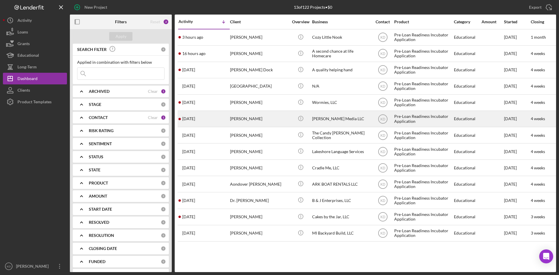
click at [258, 119] on div "[PERSON_NAME]" at bounding box center [259, 118] width 58 height 15
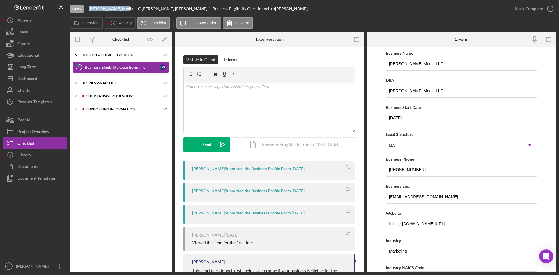
drag, startPoint x: 121, startPoint y: 8, endPoint x: 88, endPoint y: 8, distance: 32.6
click at [88, 8] on div "Open [PERSON_NAME] Media LLC | [PERSON_NAME] | 1. Business Eligibility Question…" at bounding box center [289, 8] width 439 height 17
copy b "[PERSON_NAME] Media LLC"
click at [35, 177] on div "Document Templates" at bounding box center [36, 178] width 38 height 13
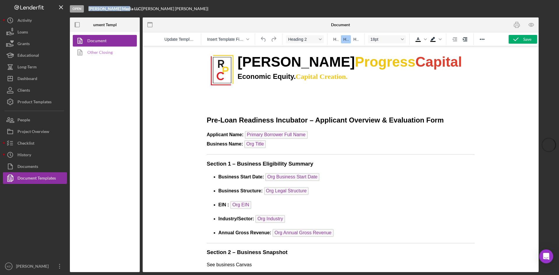
click at [108, 54] on link "Other Closing" at bounding box center [103, 53] width 61 height 12
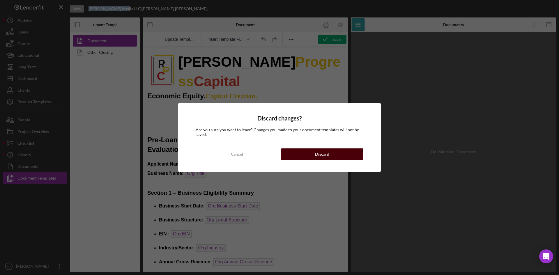
click at [324, 156] on div "Discard" at bounding box center [322, 155] width 14 height 12
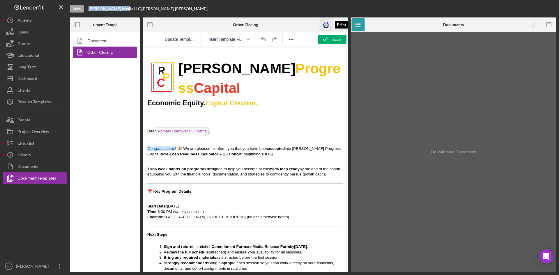
click at [325, 24] on icon "button" at bounding box center [326, 25] width 6 height 2
click at [31, 82] on div "Dashboard" at bounding box center [27, 79] width 20 height 13
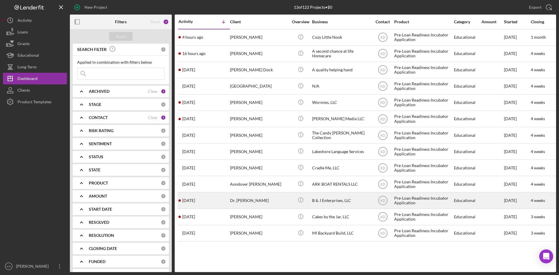
click at [231, 200] on div "Dr. [PERSON_NAME]" at bounding box center [259, 200] width 58 height 15
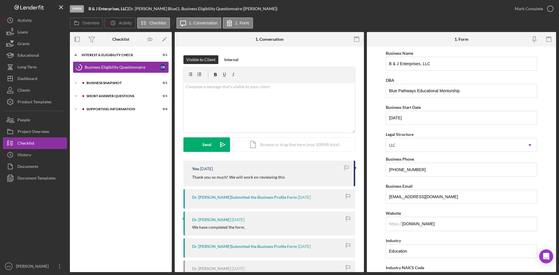
drag, startPoint x: 128, startPoint y: 8, endPoint x: 89, endPoint y: 9, distance: 38.8
click at [89, 9] on b "B & J Enterprises, LLC" at bounding box center [108, 8] width 39 height 5
click at [35, 179] on div "Document Templates" at bounding box center [36, 178] width 38 height 13
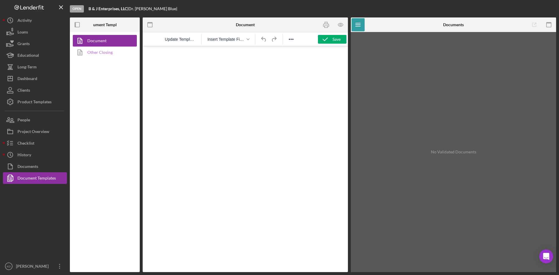
click at [114, 52] on link "Other Closing" at bounding box center [103, 53] width 61 height 12
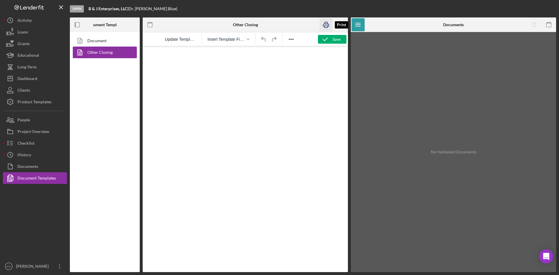
click at [329, 26] on icon "button" at bounding box center [326, 25] width 6 height 2
click at [32, 77] on div "Dashboard" at bounding box center [27, 79] width 20 height 13
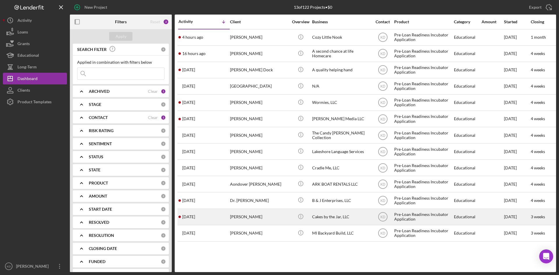
click at [267, 218] on div "[PERSON_NAME]" at bounding box center [259, 216] width 58 height 15
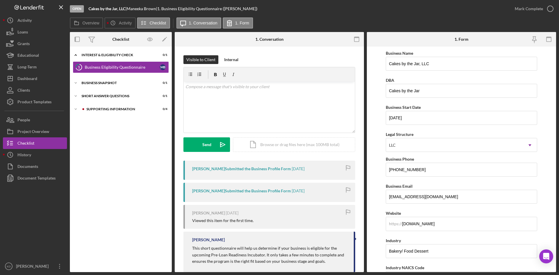
drag, startPoint x: 126, startPoint y: 8, endPoint x: 89, endPoint y: 7, distance: 36.4
click at [89, 7] on b "Cakes by the Jar, LLC" at bounding box center [107, 8] width 37 height 5
click at [38, 179] on div "Document Templates" at bounding box center [36, 178] width 38 height 13
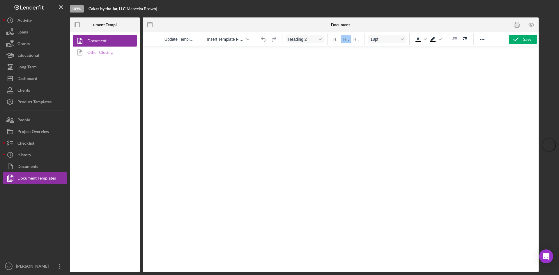
click at [93, 54] on link "Other Closing" at bounding box center [103, 53] width 61 height 12
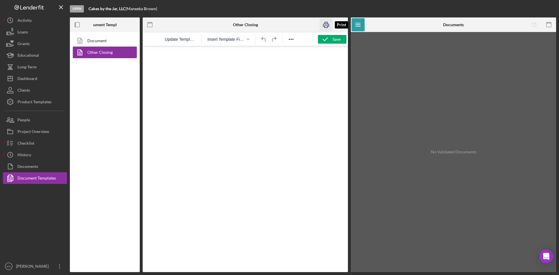
click at [328, 25] on icon "button" at bounding box center [326, 24] width 13 height 13
click at [24, 78] on div "Dashboard" at bounding box center [27, 79] width 20 height 13
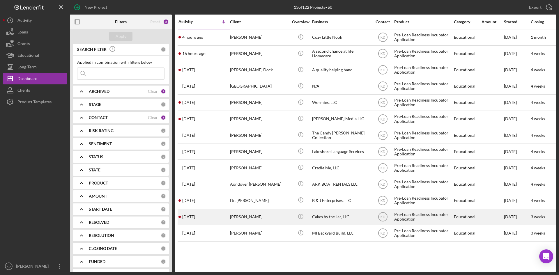
click at [245, 217] on div "[PERSON_NAME]" at bounding box center [259, 216] width 58 height 15
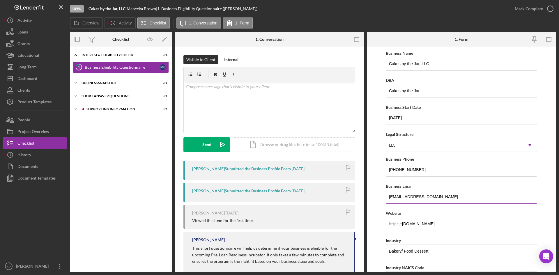
click at [430, 190] on input "[EMAIL_ADDRESS][DOMAIN_NAME]" at bounding box center [461, 197] width 151 height 14
click at [28, 78] on div "Dashboard" at bounding box center [27, 79] width 20 height 13
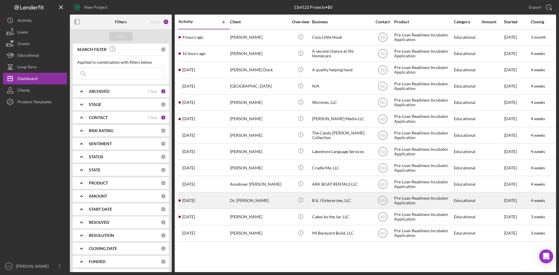
click at [328, 199] on div "B & J Enterprises, LLC" at bounding box center [341, 200] width 58 height 15
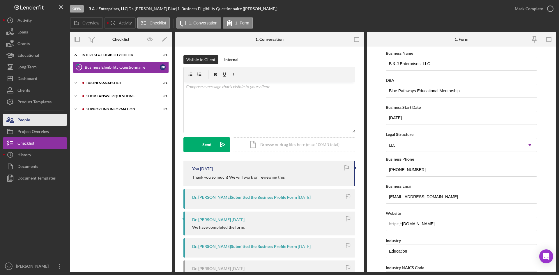
click at [32, 120] on button "People" at bounding box center [35, 120] width 64 height 12
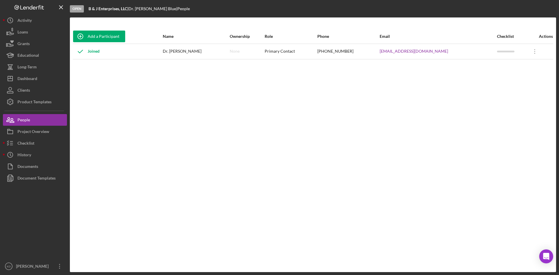
drag, startPoint x: 443, startPoint y: 52, endPoint x: 369, endPoint y: 55, distance: 74.9
click at [380, 55] on div "[EMAIL_ADDRESS][DOMAIN_NAME]" at bounding box center [438, 51] width 117 height 15
click at [28, 78] on div "Dashboard" at bounding box center [27, 79] width 20 height 13
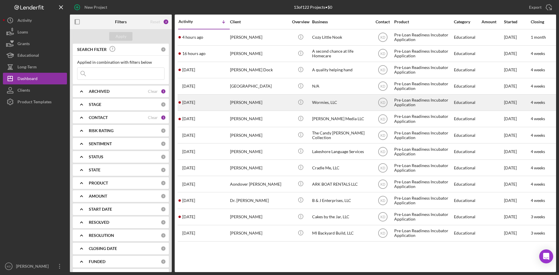
click at [245, 98] on div "[PERSON_NAME]" at bounding box center [259, 102] width 58 height 15
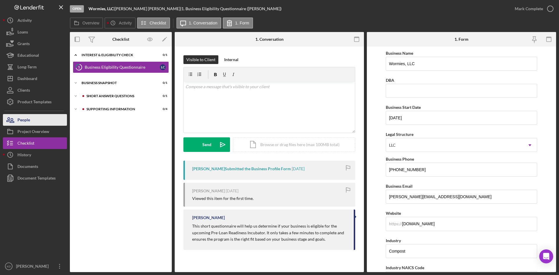
click at [39, 118] on button "People" at bounding box center [35, 120] width 64 height 12
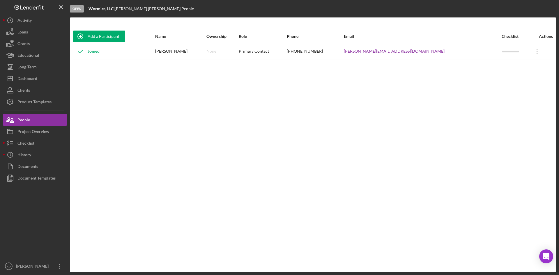
drag, startPoint x: 443, startPoint y: 53, endPoint x: 394, endPoint y: 53, distance: 48.4
click at [394, 53] on tr "Joined [PERSON_NAME] None Primary Contact [PHONE_NUMBER] [PERSON_NAME][EMAIL_AD…" at bounding box center [313, 51] width 481 height 15
click at [28, 78] on div "Dashboard" at bounding box center [27, 79] width 20 height 13
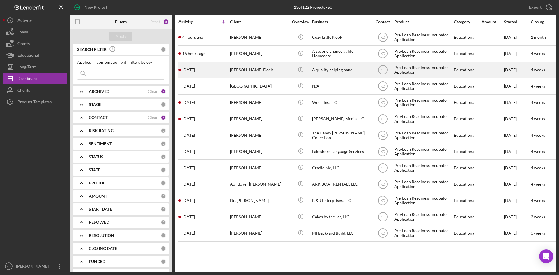
click at [278, 68] on div "[PERSON_NAME] Dock" at bounding box center [259, 69] width 58 height 15
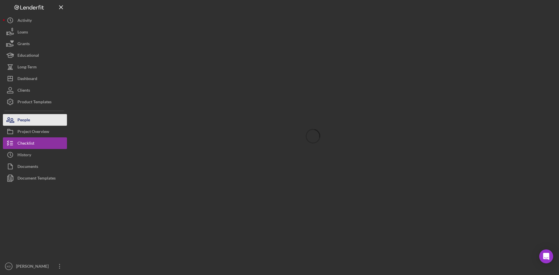
click at [23, 119] on div "People" at bounding box center [23, 120] width 13 height 13
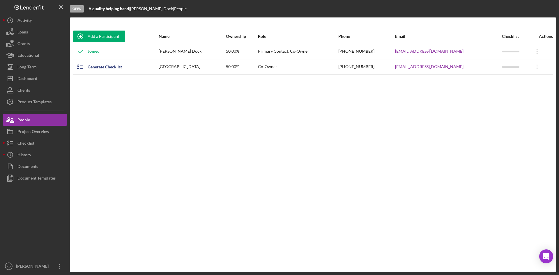
drag, startPoint x: 461, startPoint y: 52, endPoint x: 413, endPoint y: 54, distance: 47.8
click at [413, 54] on tr "Joined [PERSON_NAME] Dock 50.00% Primary Contact, Co-Owner [PHONE_NUMBER] [EMAI…" at bounding box center [313, 51] width 481 height 15
drag, startPoint x: 461, startPoint y: 66, endPoint x: 410, endPoint y: 69, distance: 51.9
click at [410, 69] on tr "Generate Checklist Jazlyn Dock 50.00% Co-Owner [PHONE_NUMBER] [EMAIL_ADDRESS][D…" at bounding box center [313, 66] width 481 height 15
click at [18, 74] on div "Dashboard" at bounding box center [27, 79] width 20 height 13
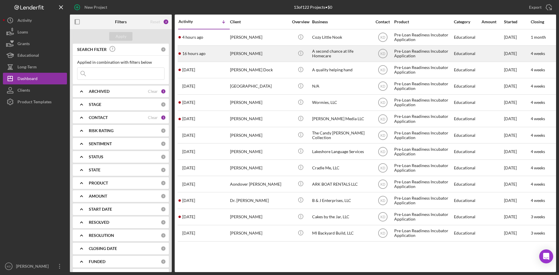
click at [272, 54] on div "[PERSON_NAME]" at bounding box center [259, 53] width 58 height 15
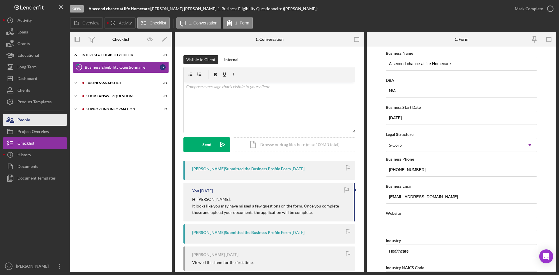
click at [27, 122] on div "People" at bounding box center [23, 120] width 13 height 13
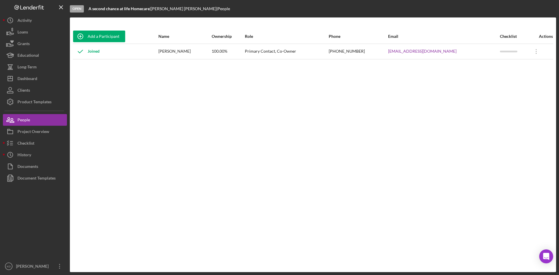
drag, startPoint x: 456, startPoint y: 51, endPoint x: 406, endPoint y: 55, distance: 50.2
click at [406, 55] on tr "Joined [PERSON_NAME] 100.00% Primary Contact, Co-Owner [PHONE_NUMBER] [EMAIL_AD…" at bounding box center [313, 51] width 481 height 15
